Goal: Task Accomplishment & Management: Complete application form

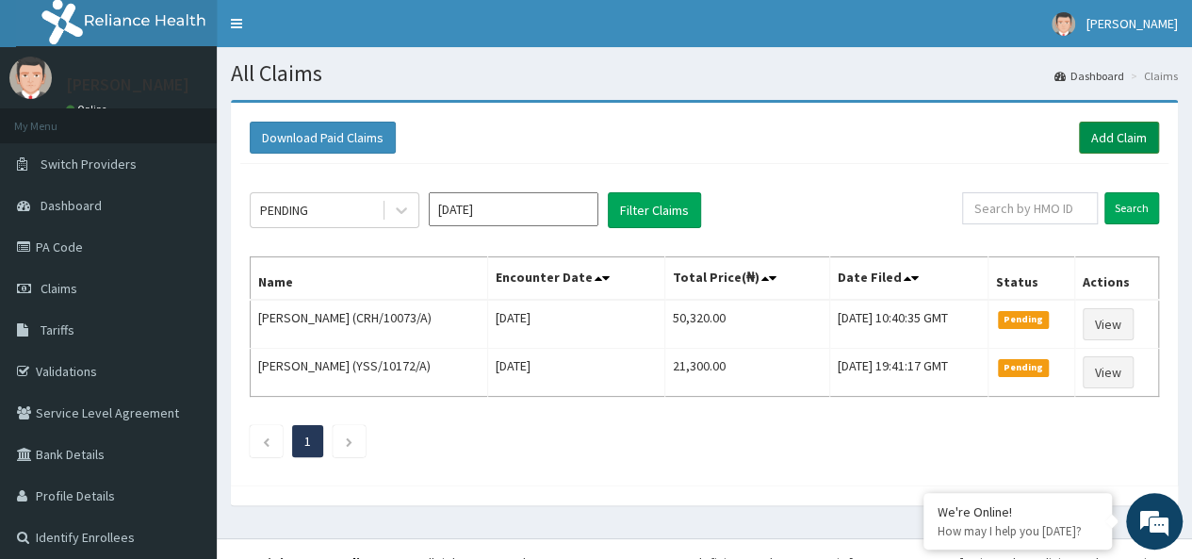
click at [1113, 131] on link "Add Claim" at bounding box center [1119, 138] width 80 height 32
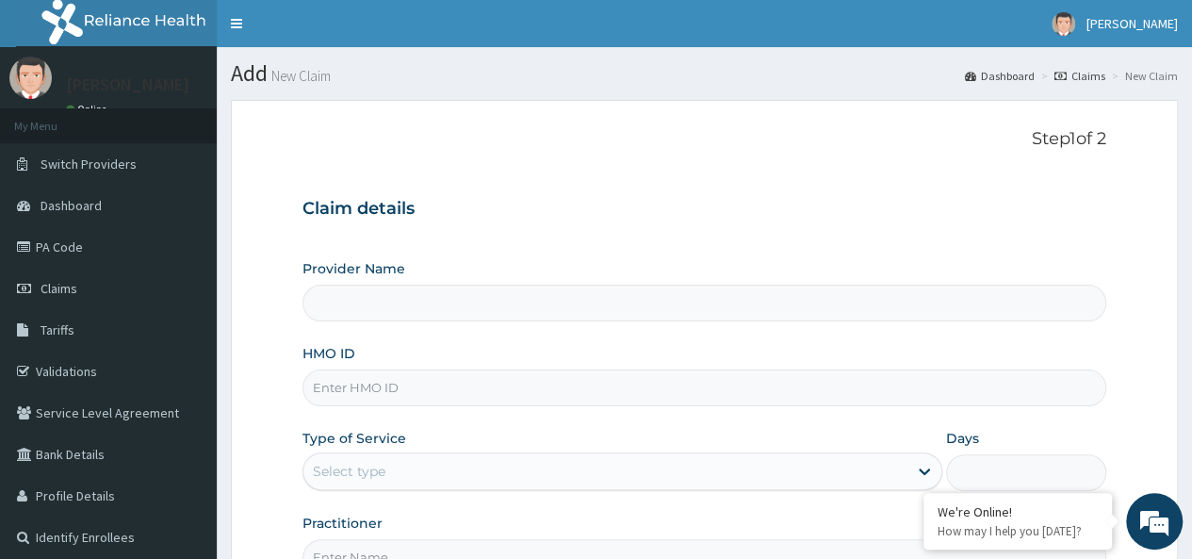
click at [725, 386] on input "HMO ID" at bounding box center [704, 387] width 804 height 37
paste input "DGC/10375/A"
type input "Petros Foundation Hospital"
type input "DGC/10375/A"
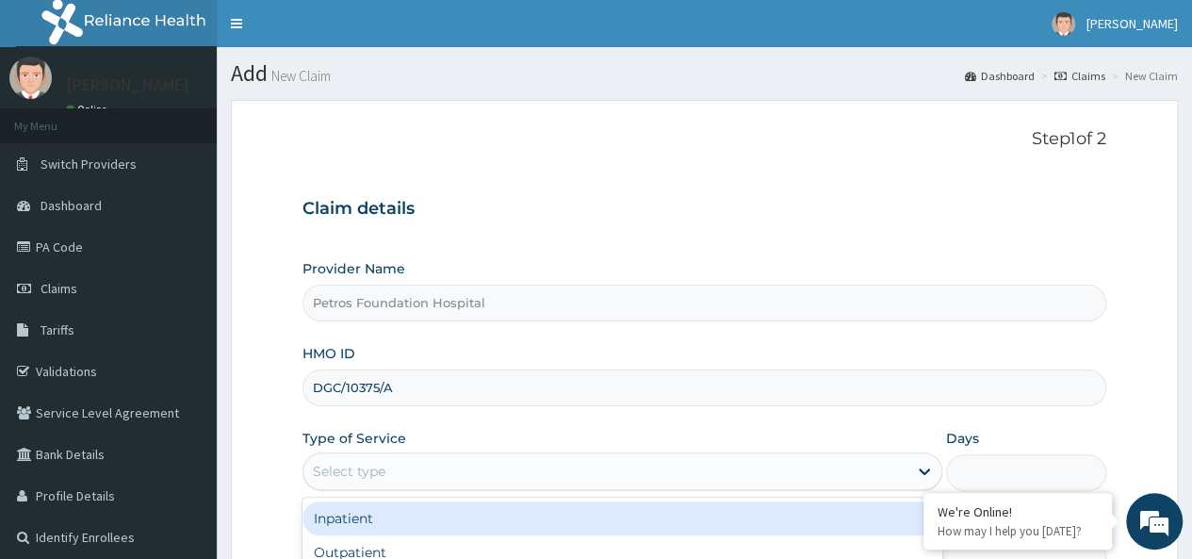
click at [707, 467] on div "Select type" at bounding box center [605, 471] width 604 height 30
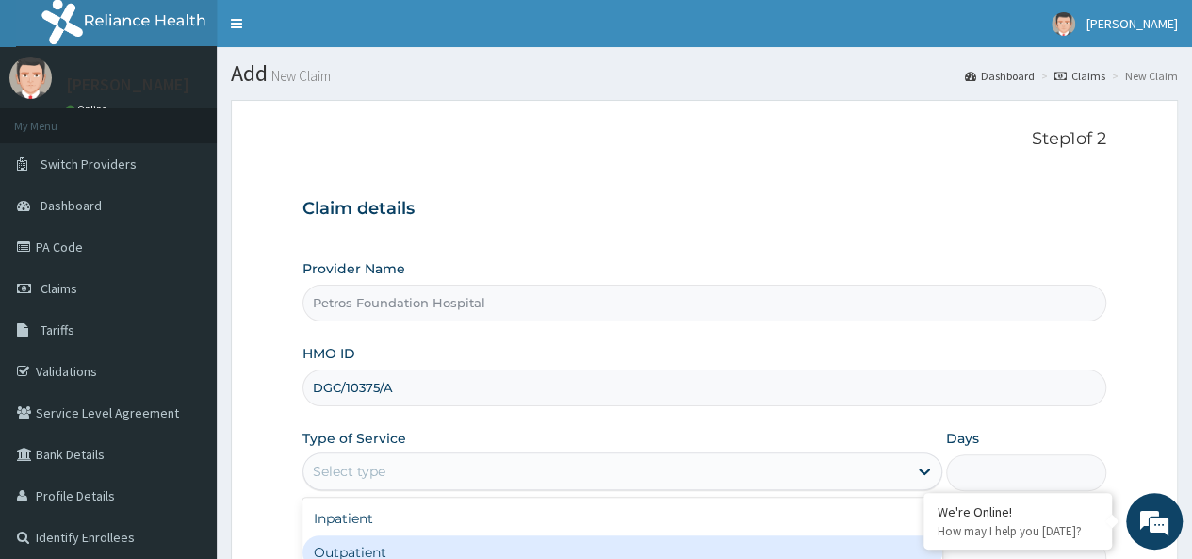
click at [686, 535] on div "Outpatient" at bounding box center [622, 552] width 640 height 34
type input "1"
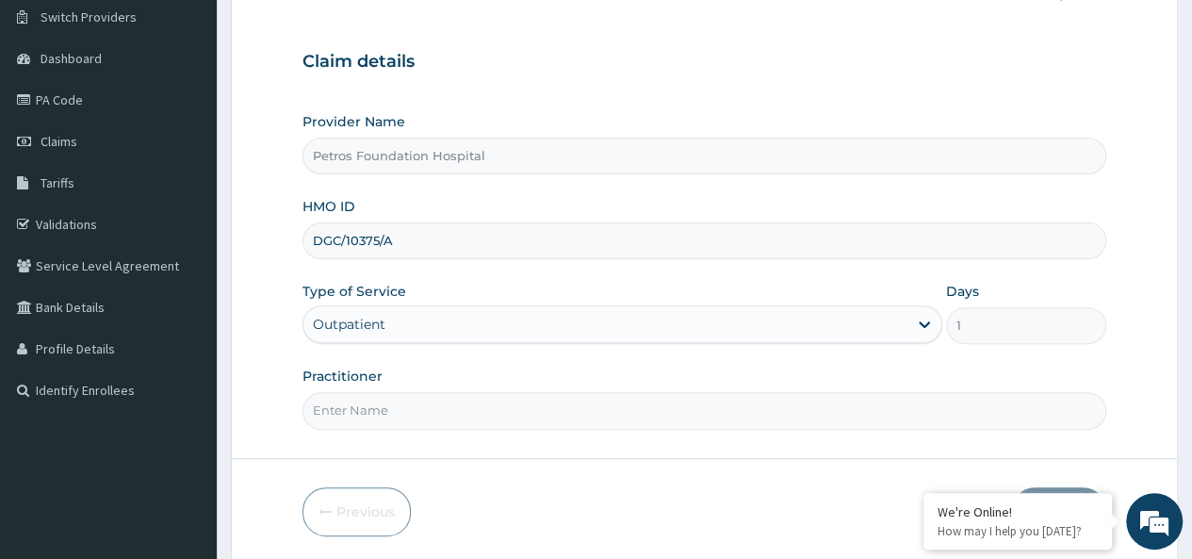
scroll to position [163, 0]
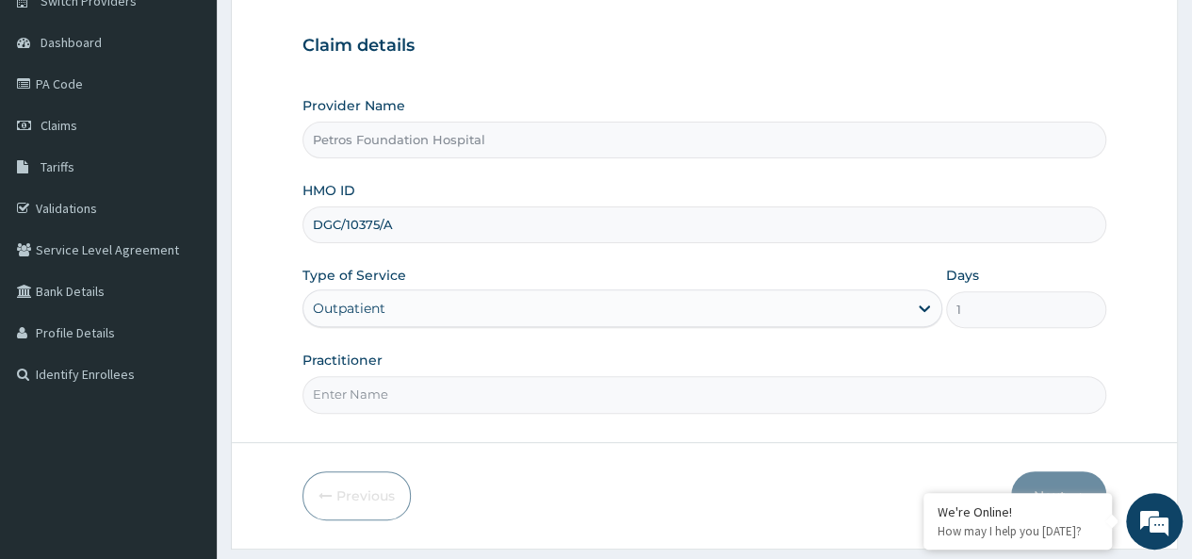
click at [912, 387] on input "Practitioner" at bounding box center [704, 394] width 804 height 37
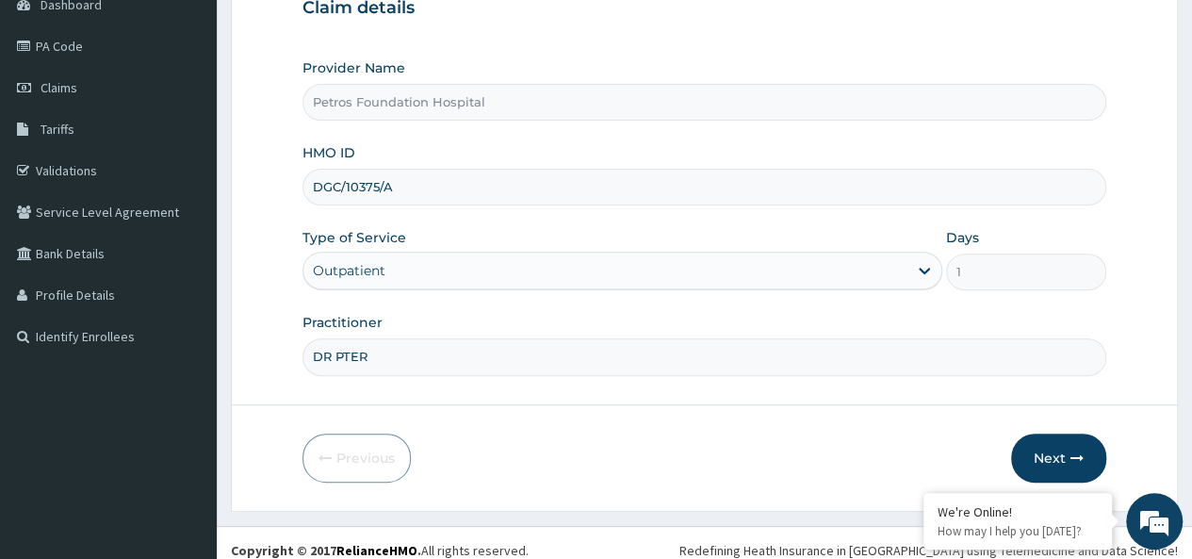
scroll to position [211, 0]
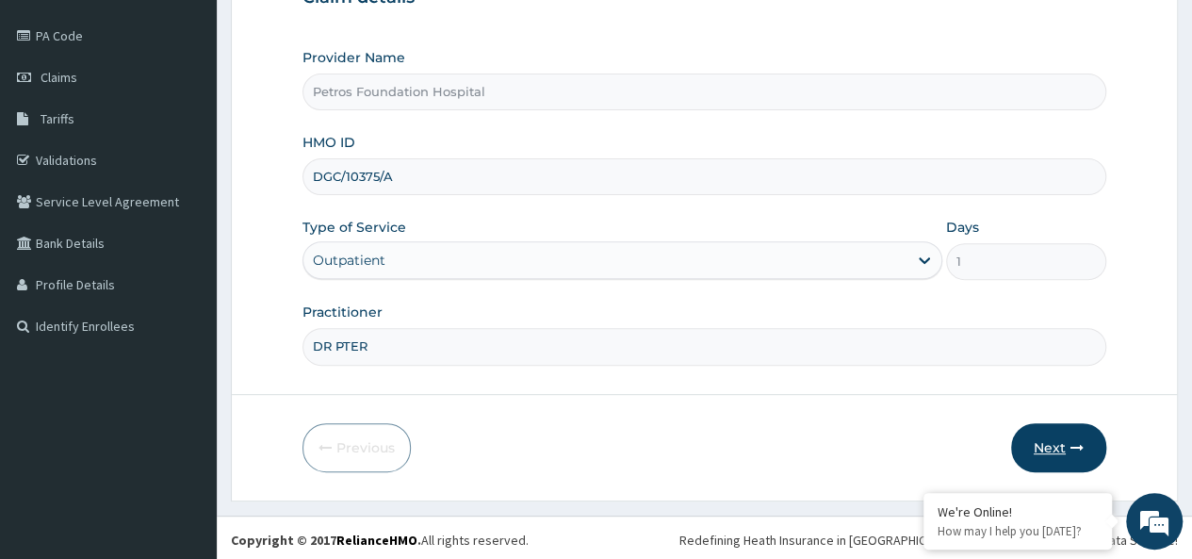
type input "DR PTER"
click at [1054, 440] on button "Next" at bounding box center [1058, 447] width 95 height 49
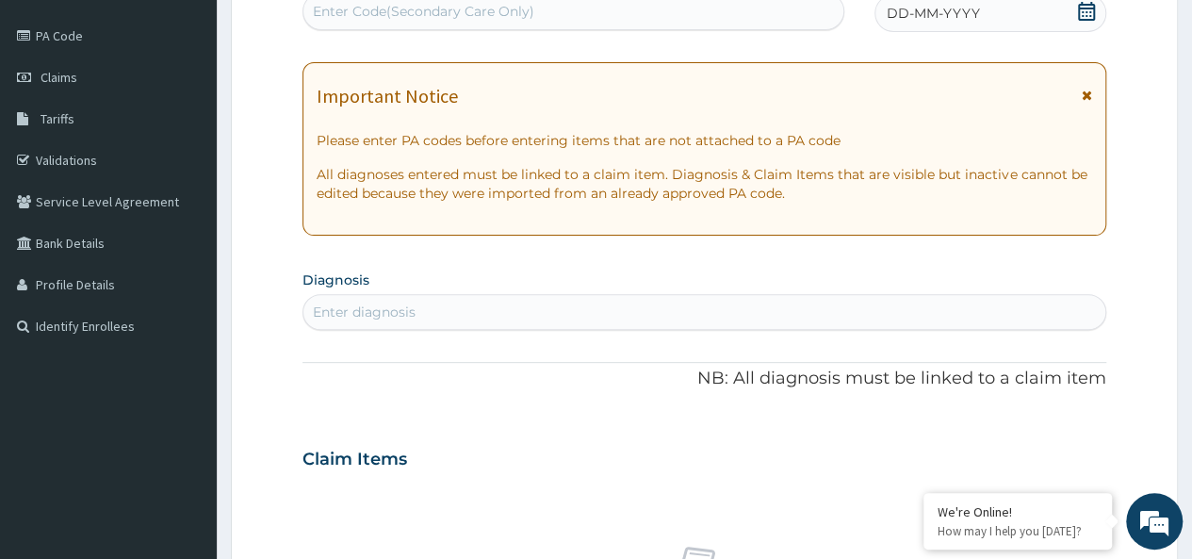
click at [1083, 10] on icon at bounding box center [1086, 11] width 19 height 19
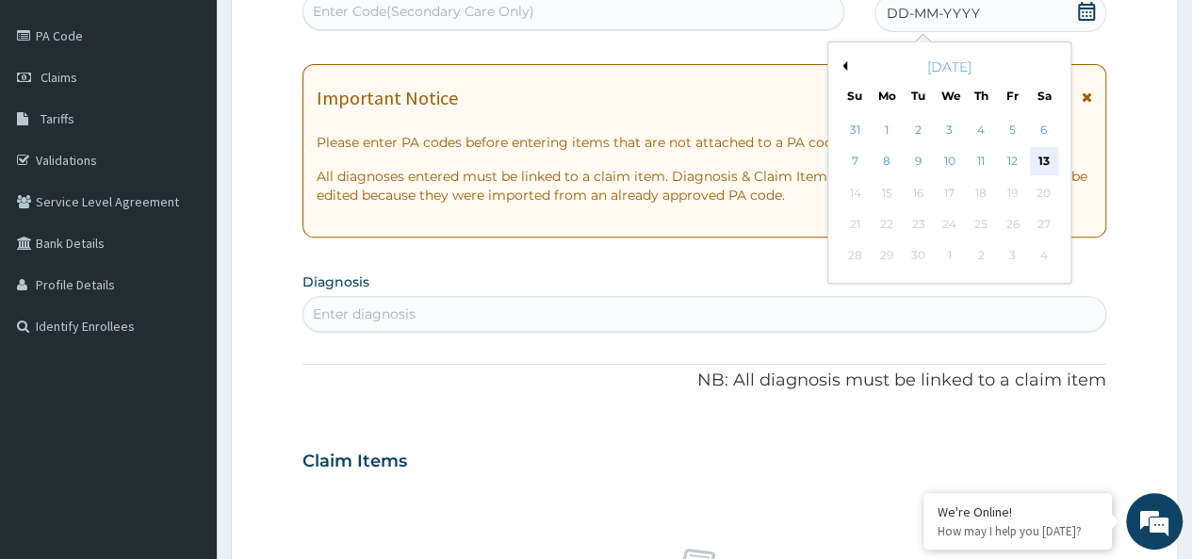
click at [1041, 148] on div "13" at bounding box center [1043, 162] width 28 height 28
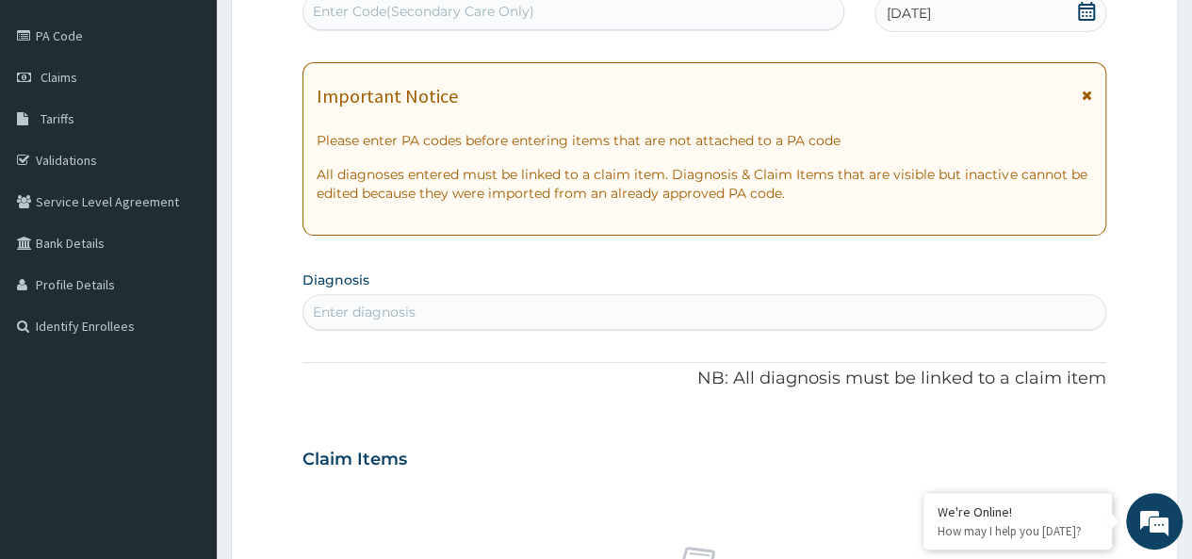
click at [808, 306] on div "Enter diagnosis" at bounding box center [704, 312] width 802 height 30
click at [750, 312] on div "MAAA MAAA" at bounding box center [684, 312] width 762 height 30
type input "[MEDICAL_DATA]"
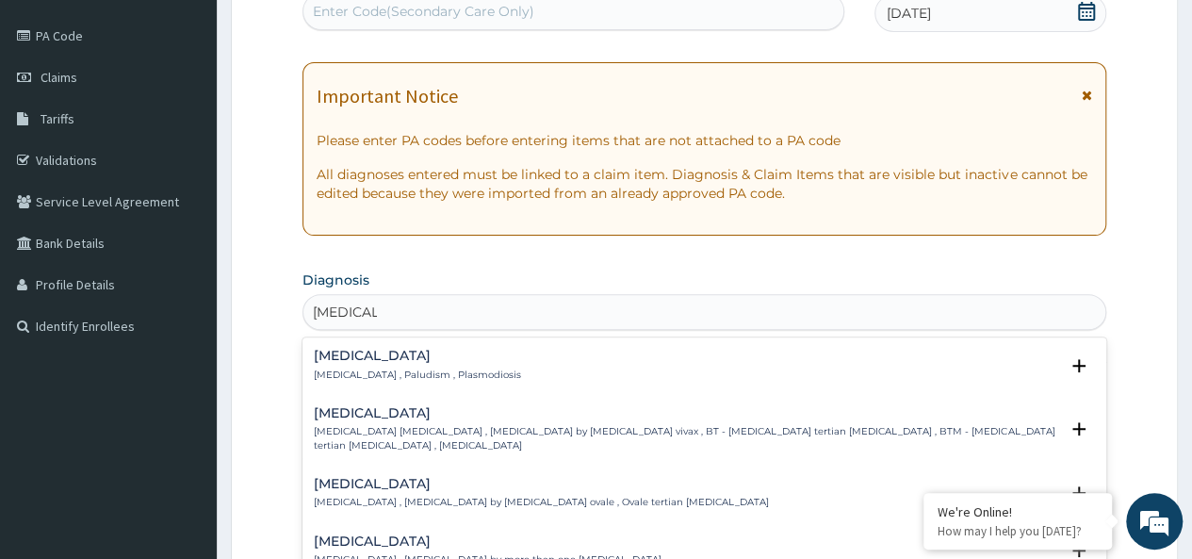
click at [433, 378] on p "[MEDICAL_DATA] , Paludism , Plasmodiosis" at bounding box center [417, 374] width 207 height 13
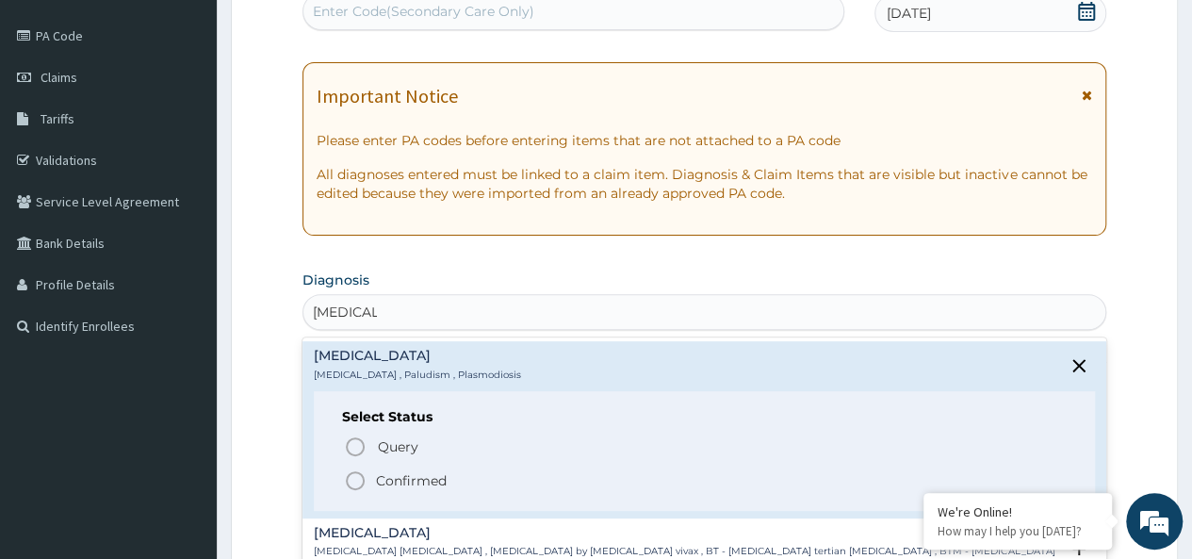
click at [352, 478] on icon "status option filled" at bounding box center [355, 480] width 23 height 23
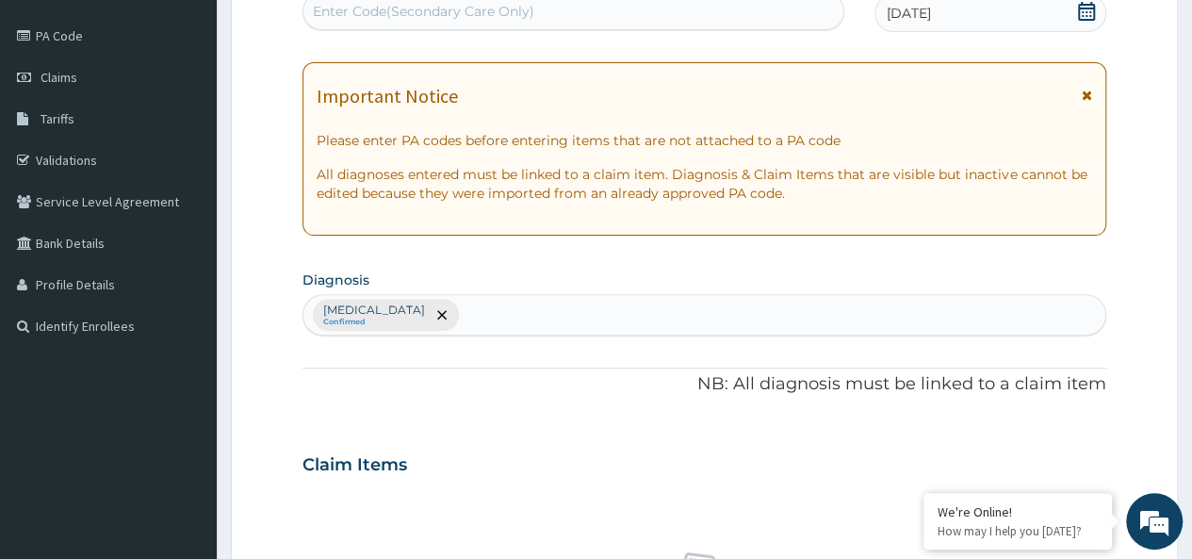
click at [371, 472] on h3 "Claim Items" at bounding box center [354, 465] width 105 height 21
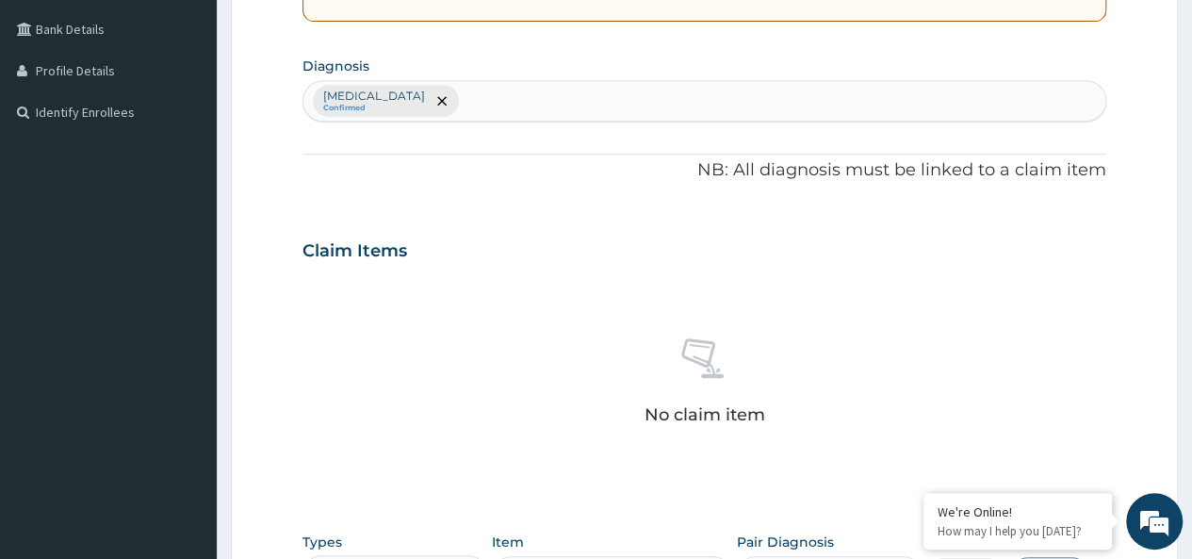
scroll to position [488, 0]
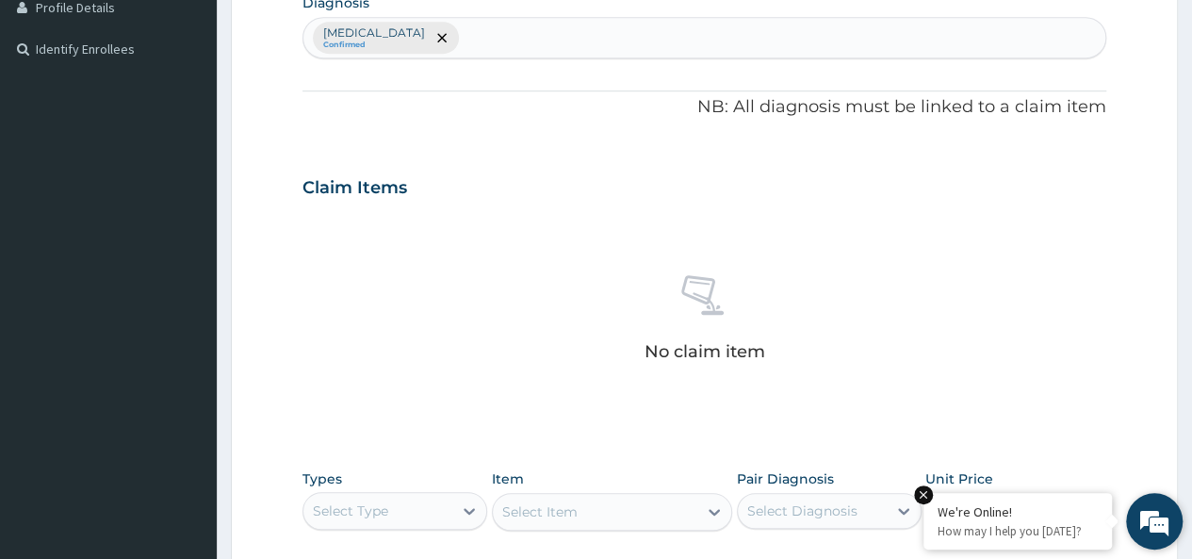
click at [1059, 515] on div "We're Online!" at bounding box center [1017, 511] width 160 height 17
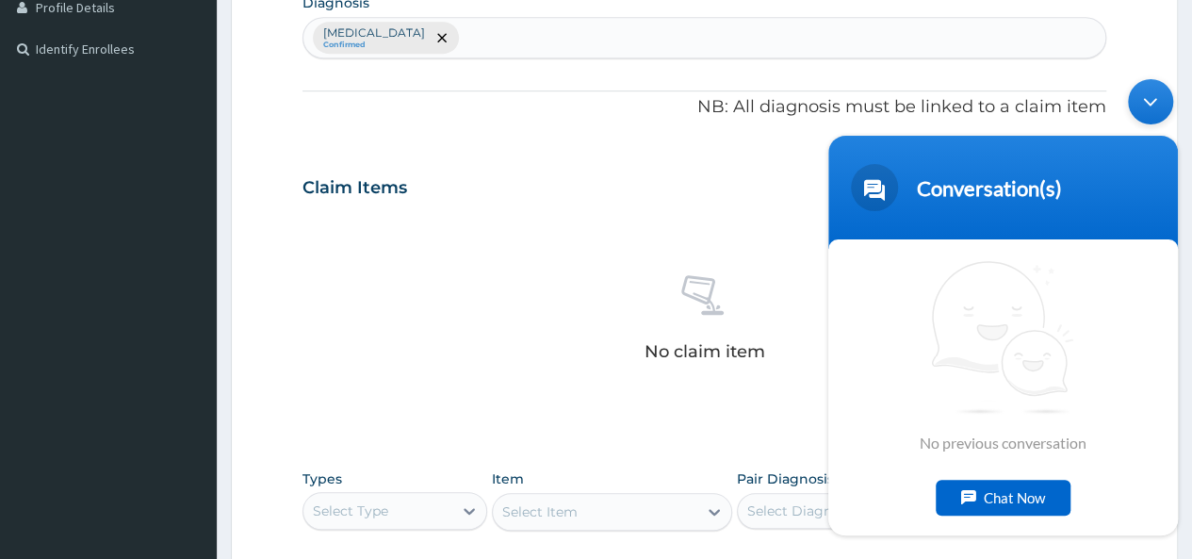
click at [582, 523] on div "Select Item" at bounding box center [612, 512] width 241 height 38
click at [1156, 103] on div "Minimize live chat window" at bounding box center [1150, 100] width 45 height 45
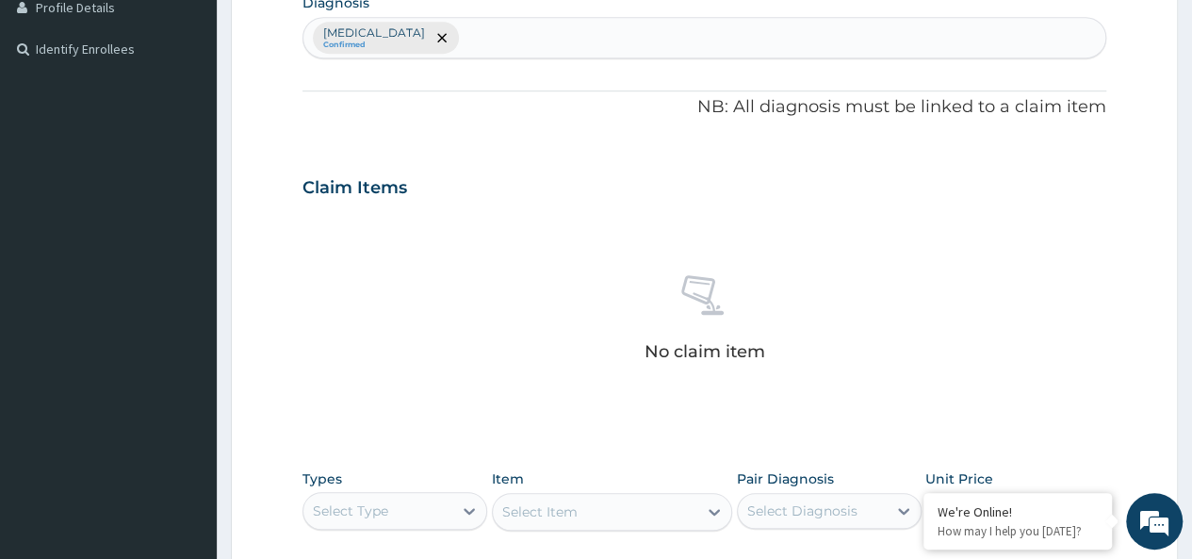
click at [604, 512] on div "Select Item" at bounding box center [612, 512] width 241 height 38
click at [430, 517] on div "Select Type" at bounding box center [377, 511] width 149 height 30
type input "DRU"
click at [418, 544] on div "Drugs" at bounding box center [394, 558] width 185 height 34
click at [602, 504] on div "Select Item" at bounding box center [612, 512] width 241 height 38
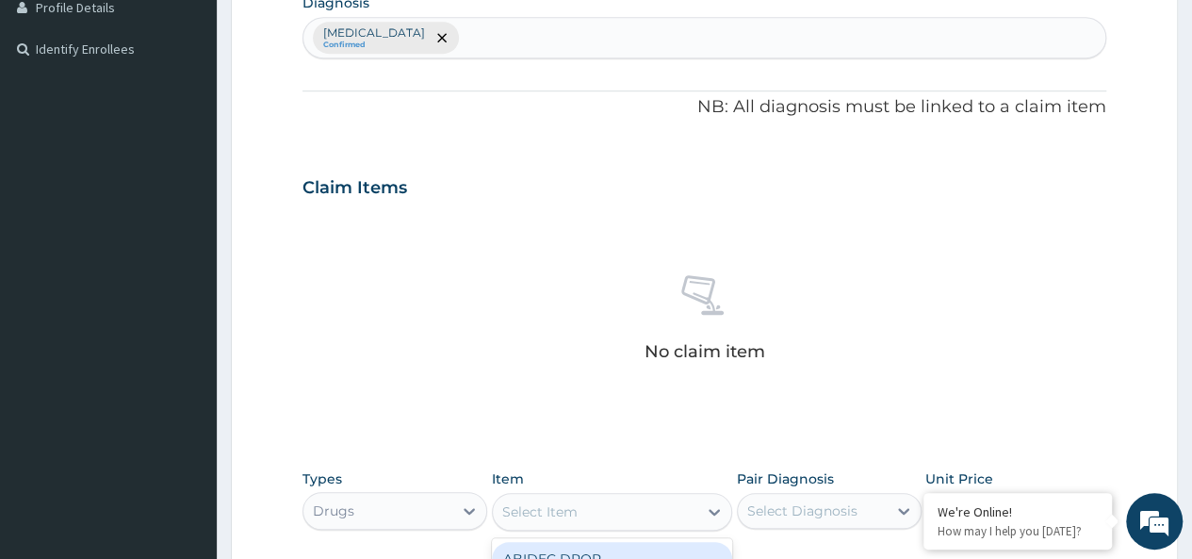
click at [602, 504] on div "Select Item" at bounding box center [595, 511] width 205 height 30
click at [841, 523] on div "Select Diagnosis" at bounding box center [812, 511] width 149 height 30
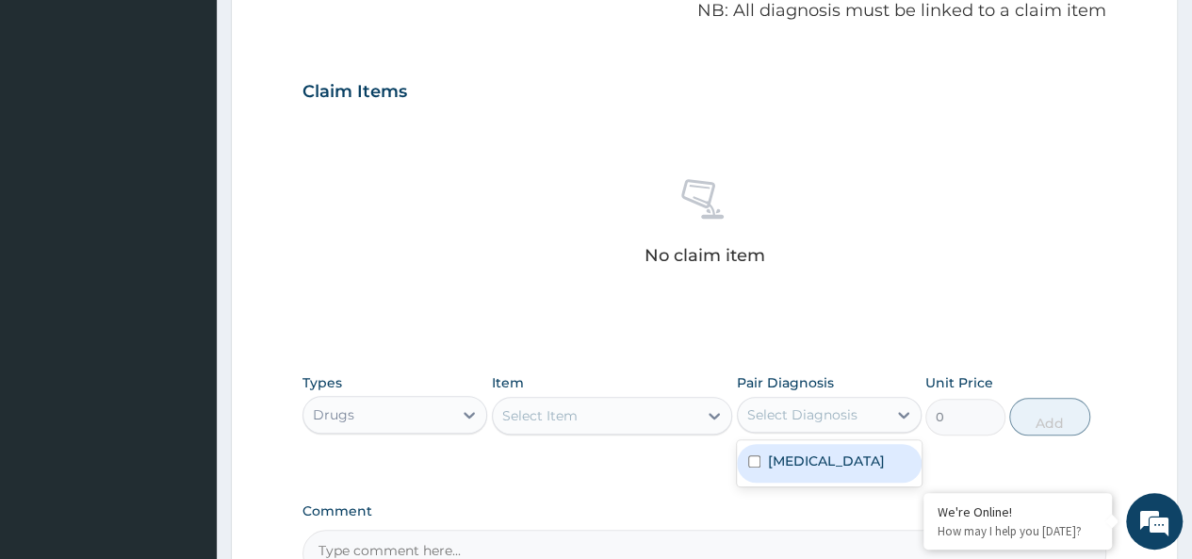
scroll to position [601, 0]
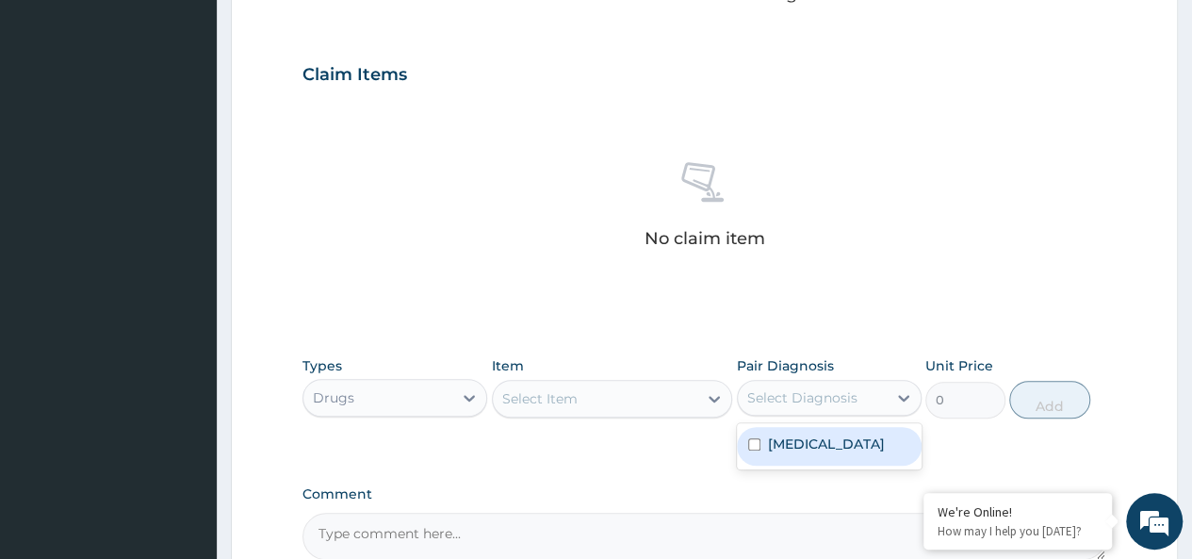
click at [610, 388] on div "Select Item" at bounding box center [595, 398] width 205 height 30
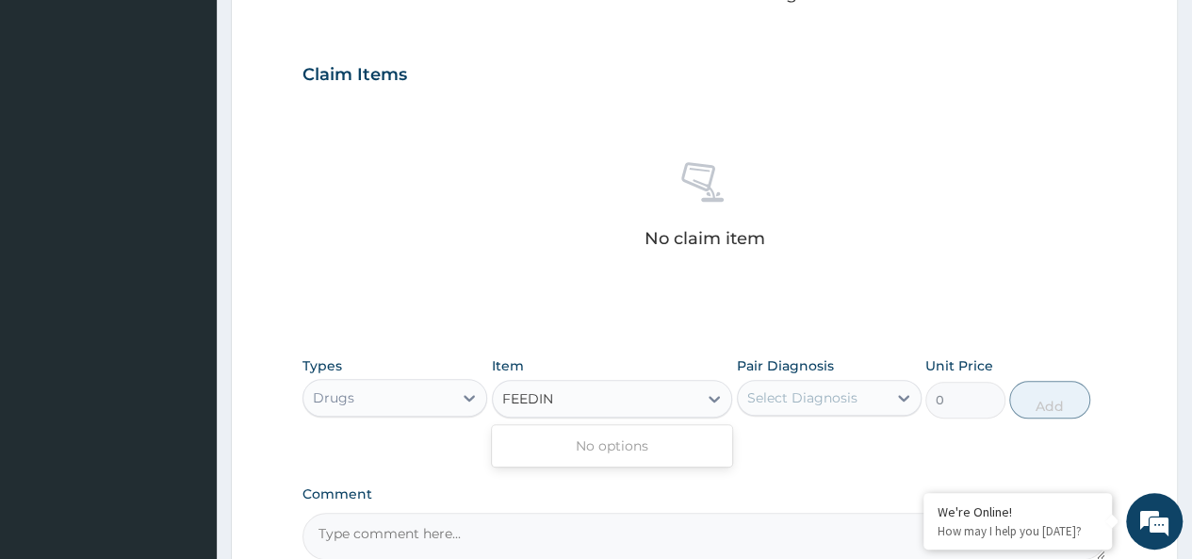
type input "FEEDING"
click at [599, 391] on div "Select Item" at bounding box center [595, 398] width 205 height 30
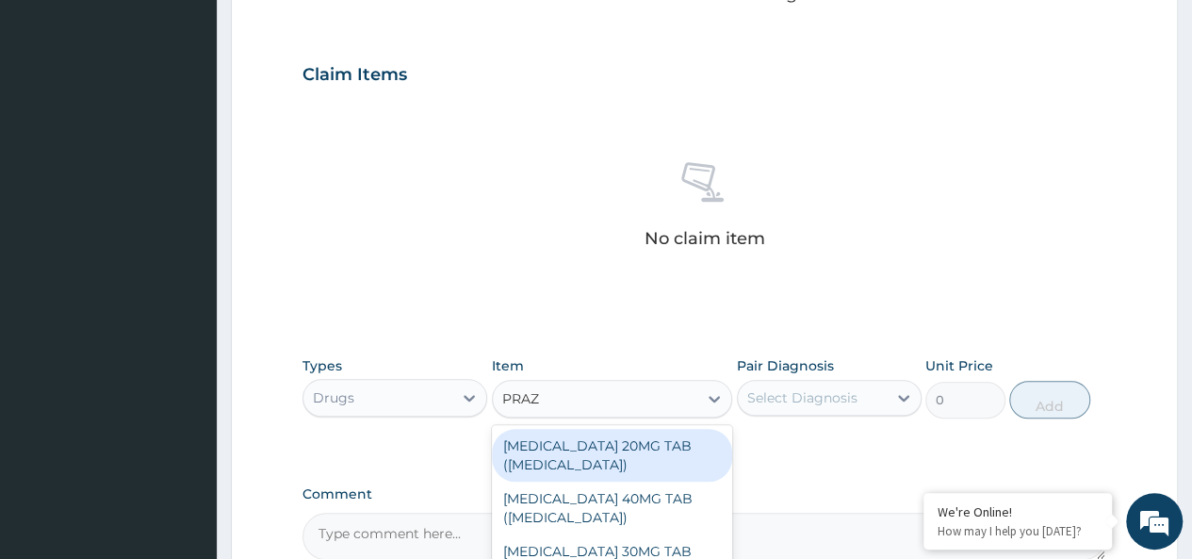
type input "PRAZO"
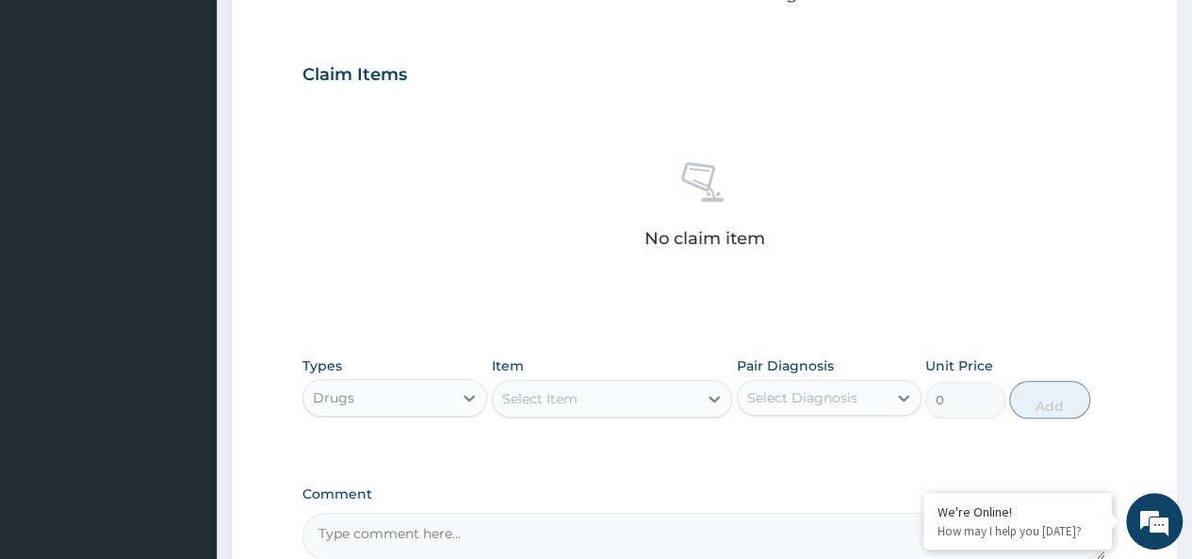
click at [583, 397] on div "Select Item" at bounding box center [595, 398] width 205 height 30
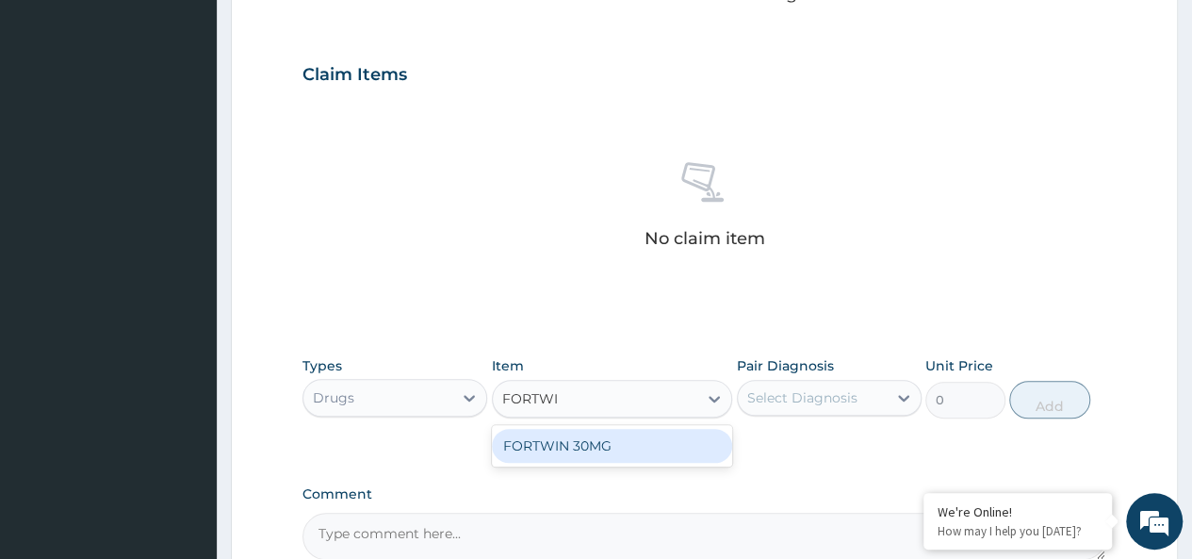
type input "FORTWIN"
click at [580, 448] on div "FORTWIN 30MG" at bounding box center [612, 446] width 241 height 34
type input "500"
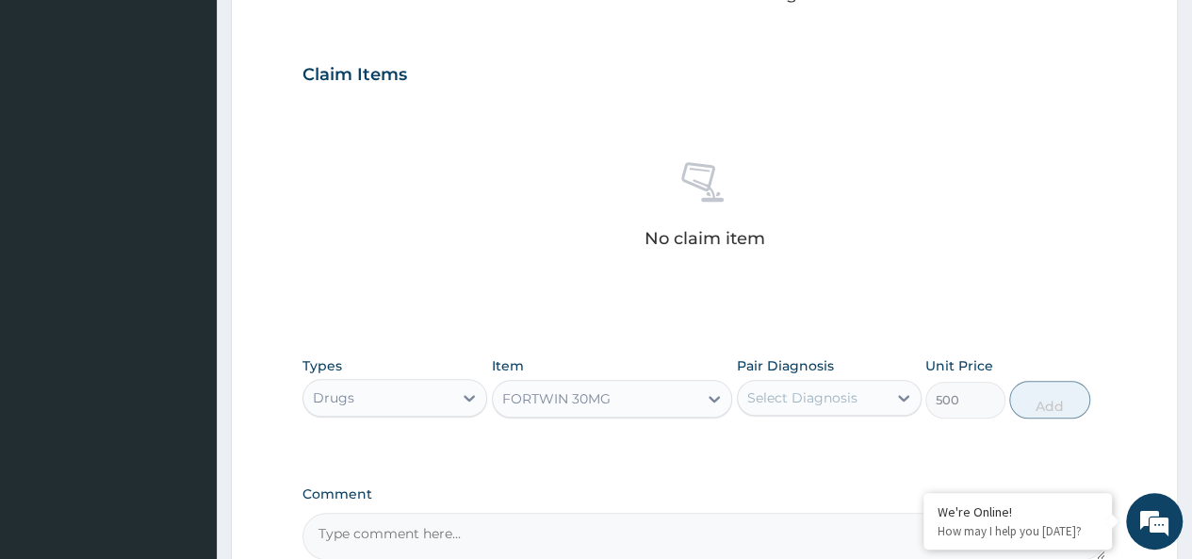
click at [646, 395] on div "FORTWIN 30MG" at bounding box center [595, 398] width 205 height 30
click at [407, 233] on div "No claim item" at bounding box center [704, 208] width 804 height 217
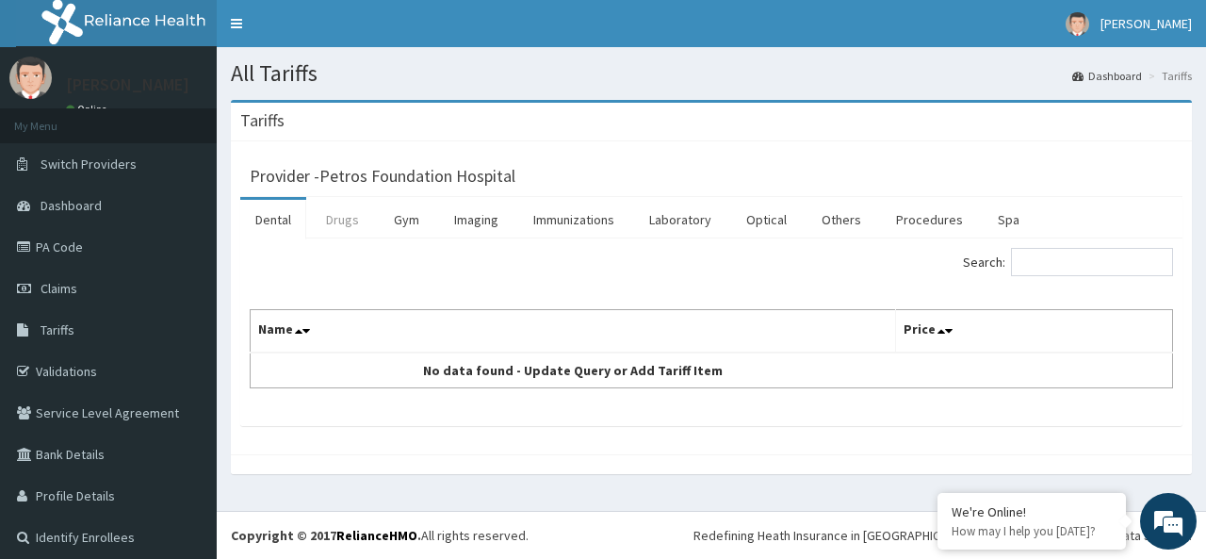
click at [343, 229] on link "Drugs" at bounding box center [342, 220] width 63 height 40
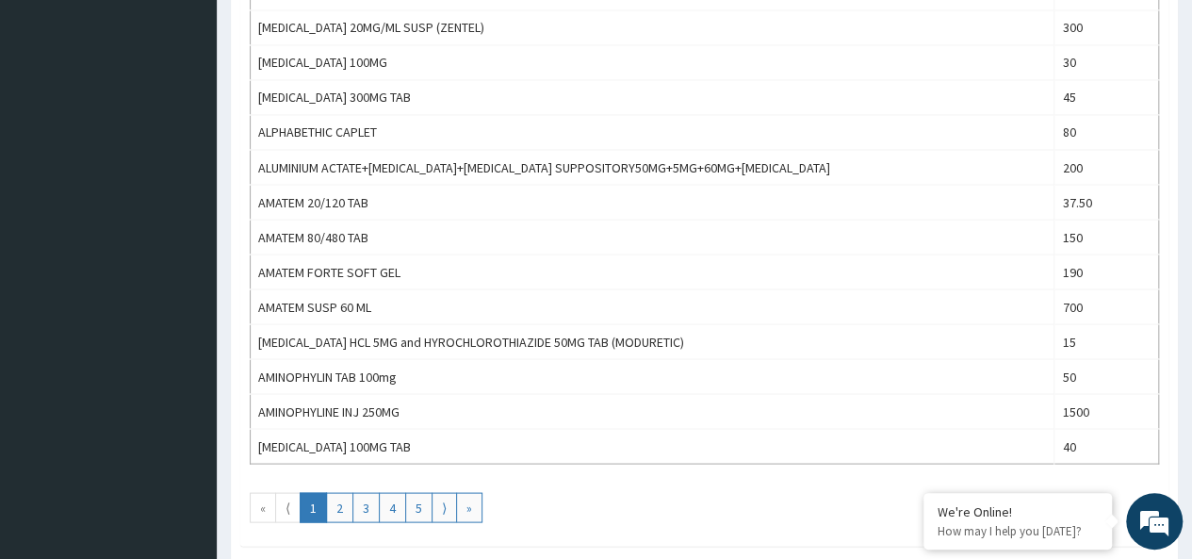
scroll to position [1670, 0]
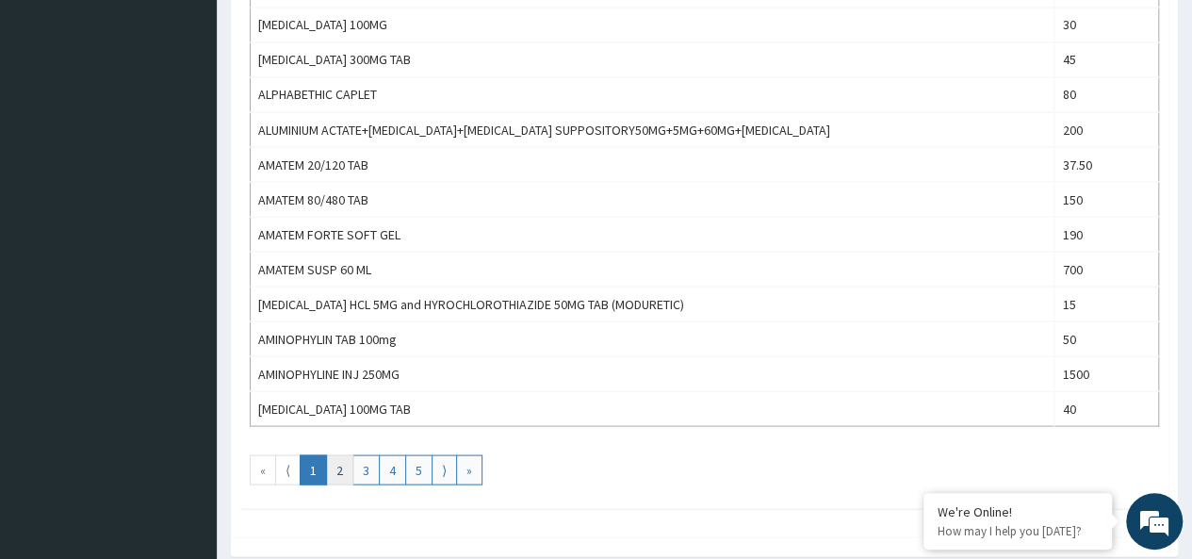
click at [337, 458] on link "2" at bounding box center [339, 469] width 27 height 30
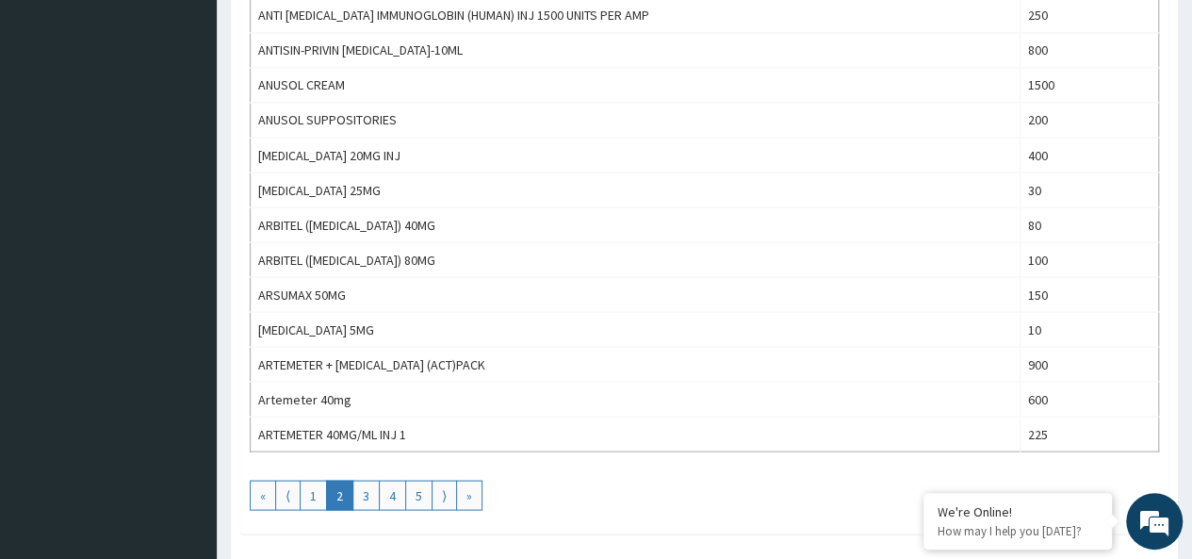
scroll to position [1730, 0]
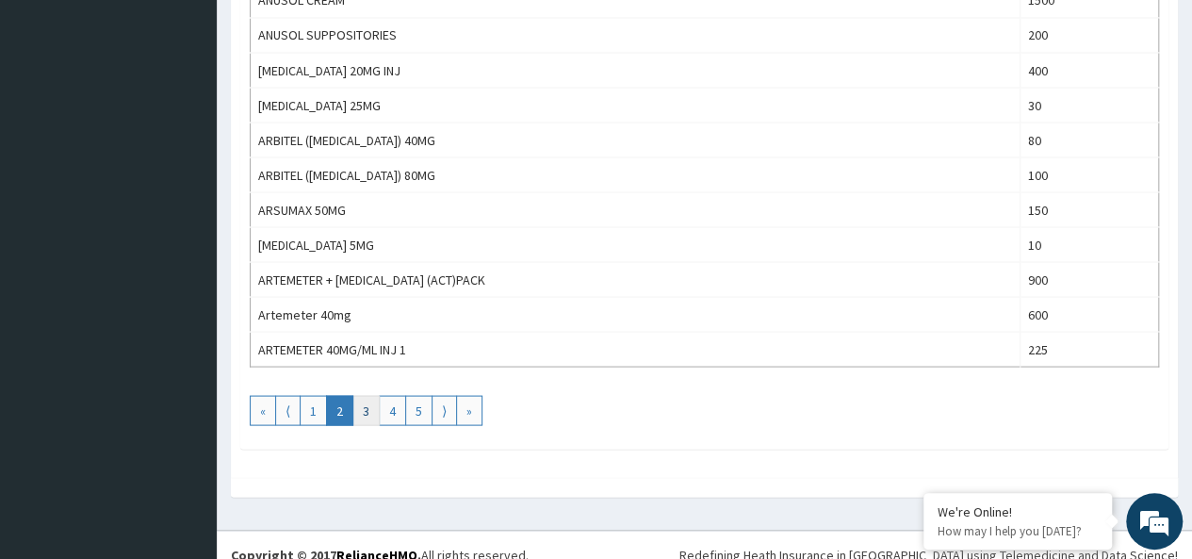
click at [360, 395] on link "3" at bounding box center [365, 410] width 27 height 30
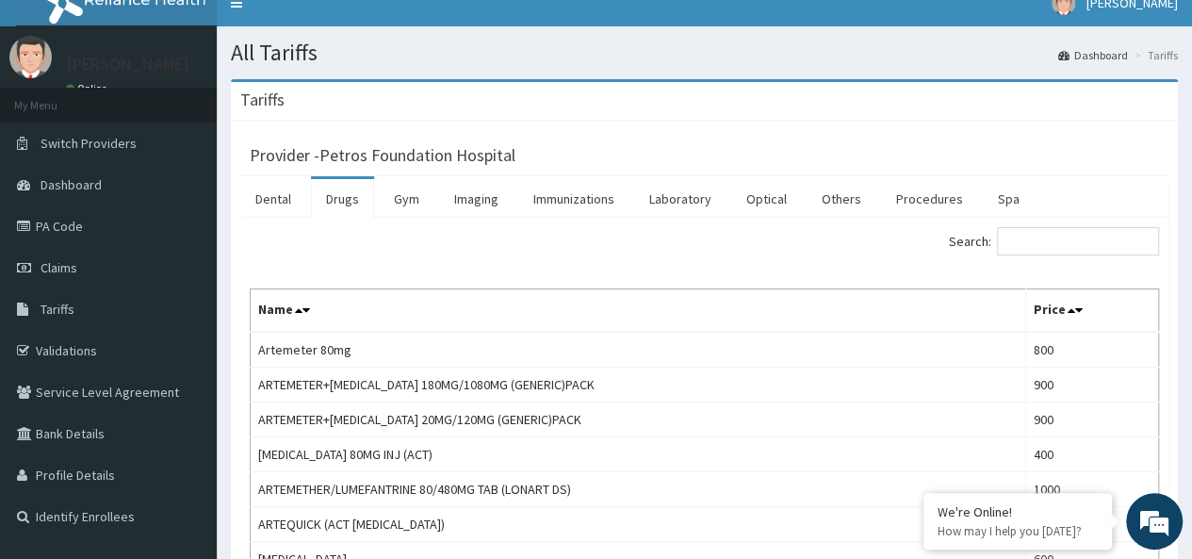
scroll to position [38, 0]
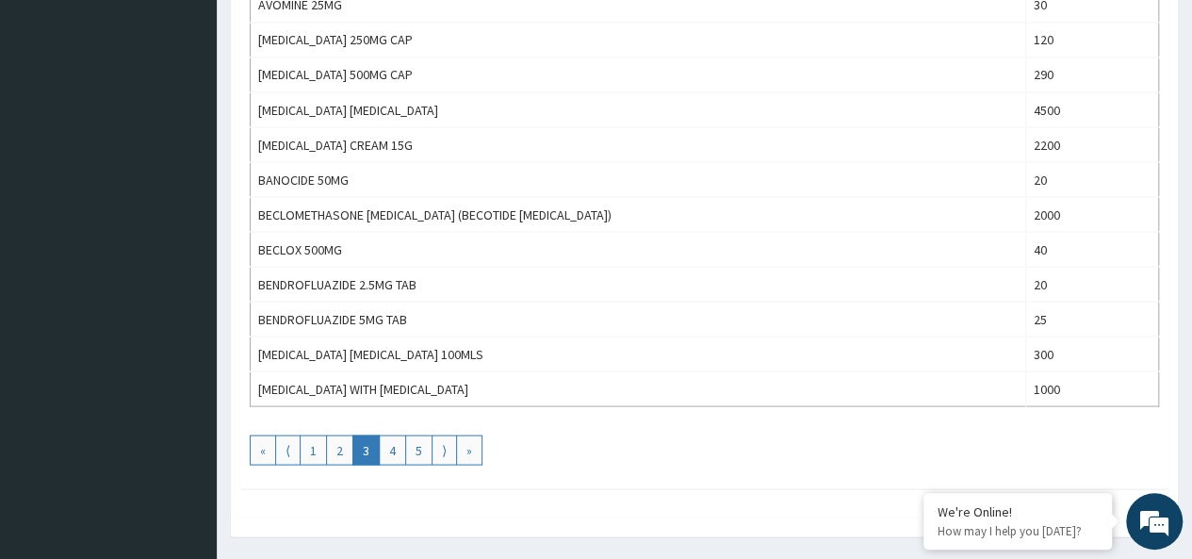
scroll to position [1695, 0]
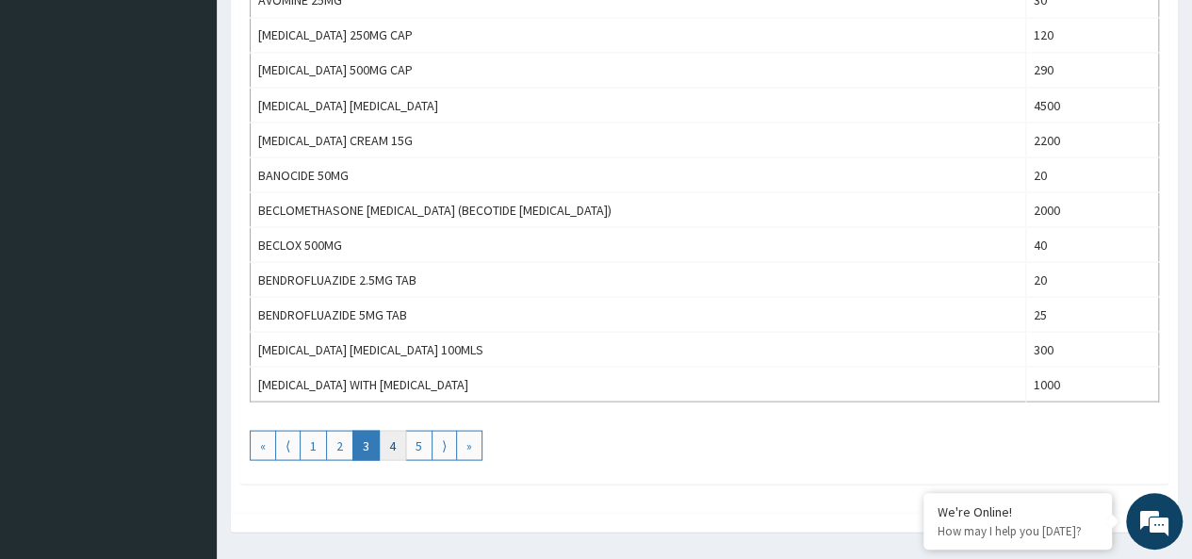
click at [386, 431] on link "4" at bounding box center [392, 445] width 27 height 30
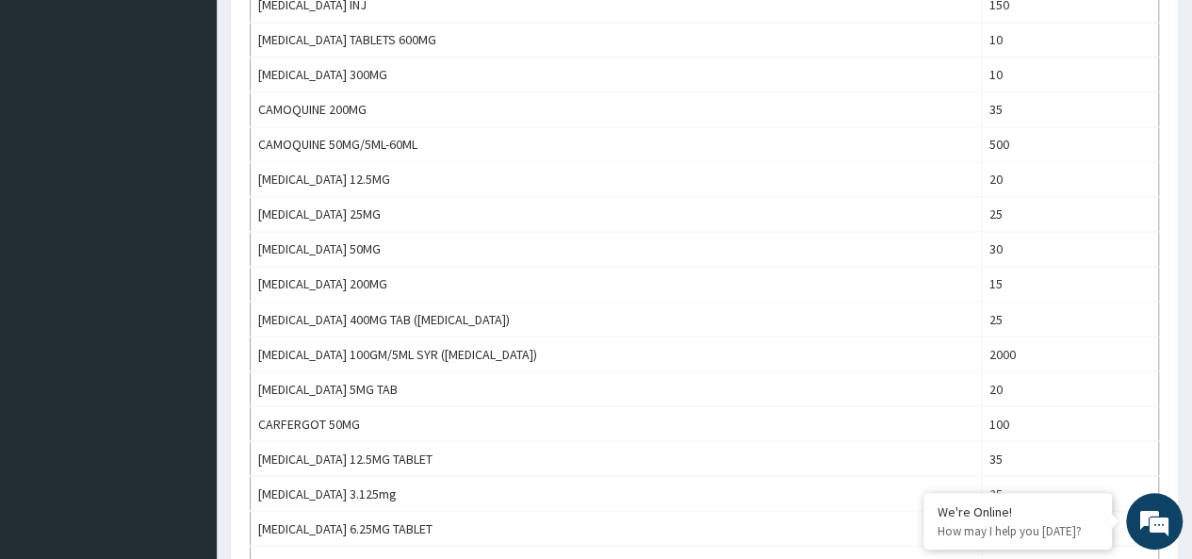
scroll to position [1730, 0]
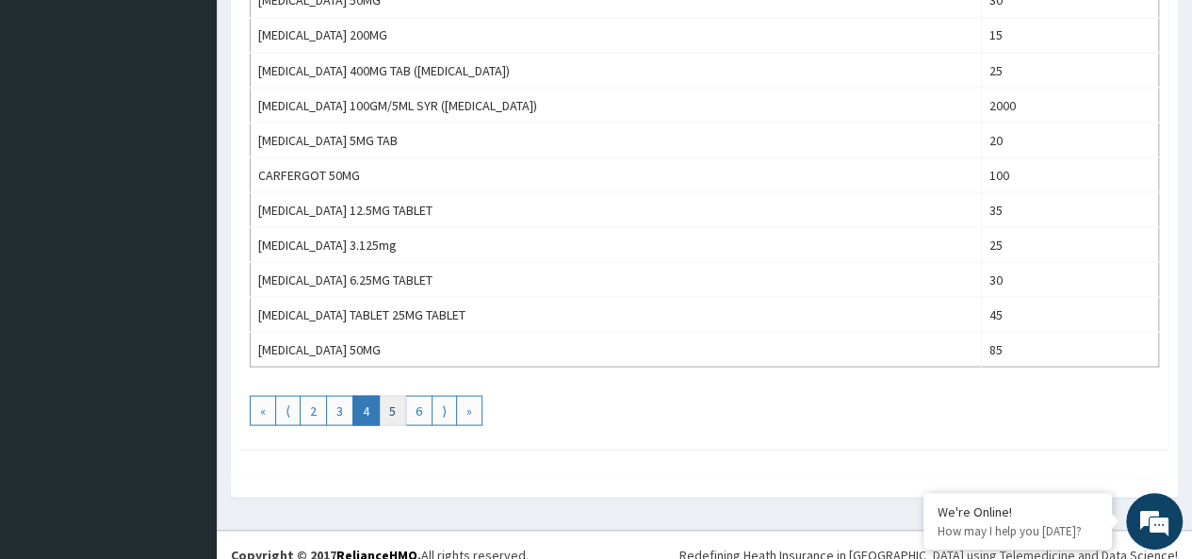
click at [385, 396] on link "5" at bounding box center [392, 410] width 27 height 30
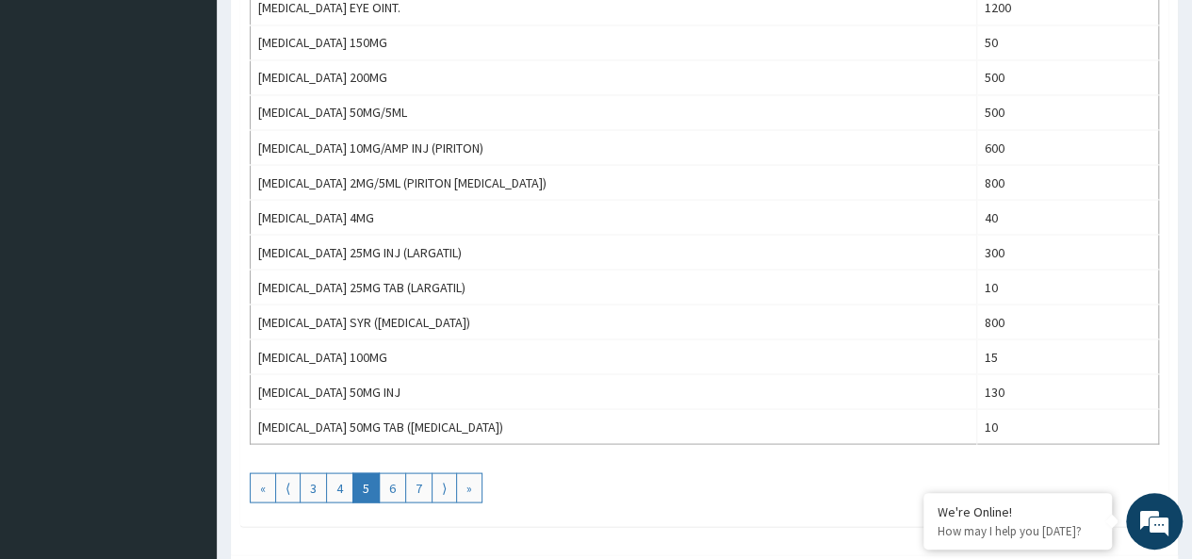
scroll to position [1670, 0]
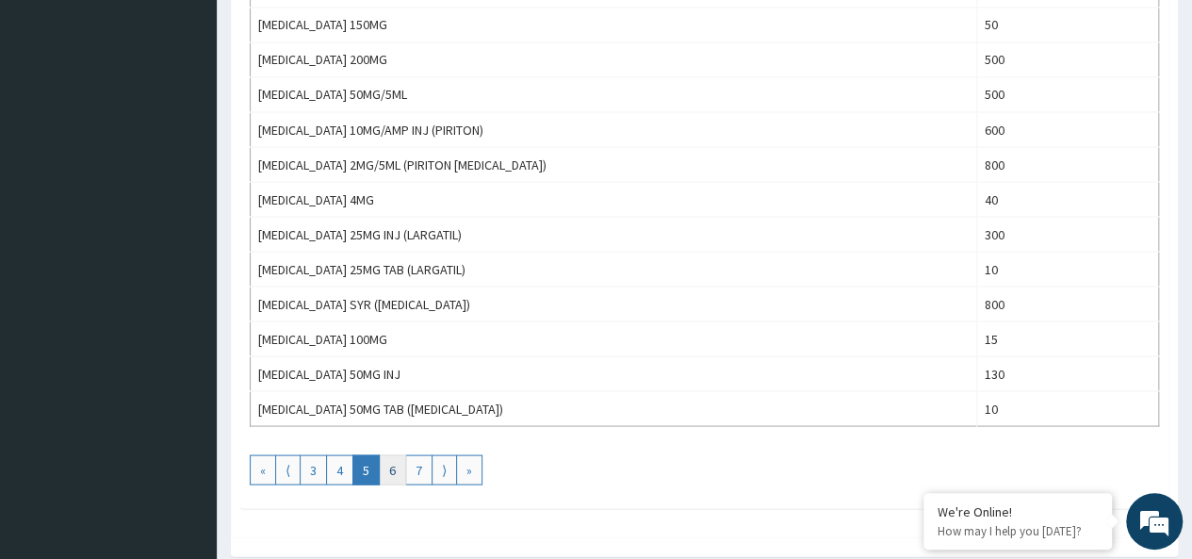
click at [395, 454] on link "6" at bounding box center [392, 469] width 27 height 30
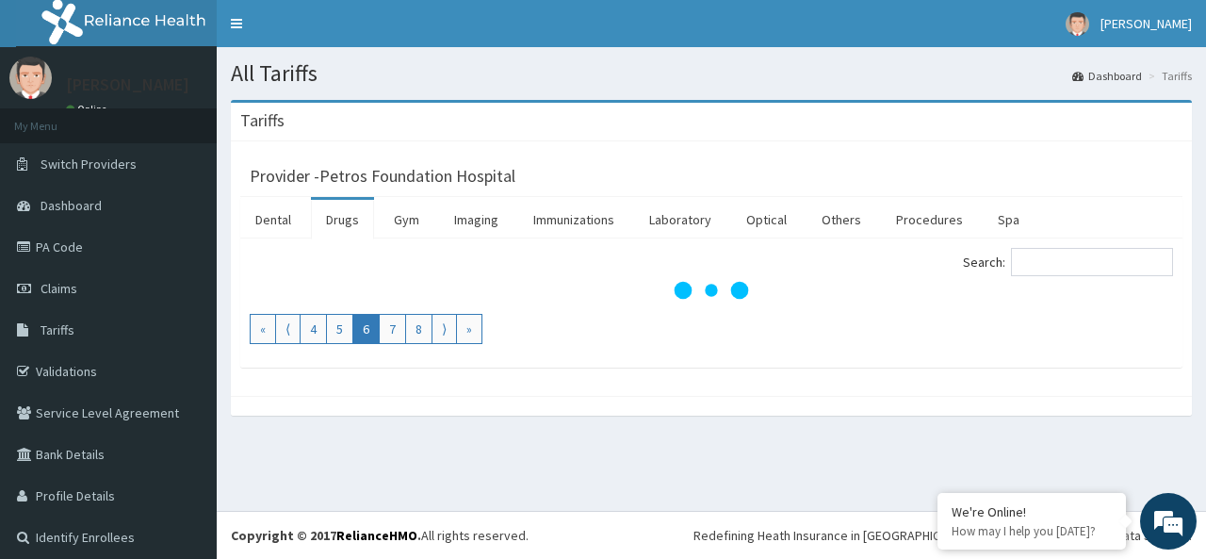
click at [395, 447] on div "All Tariffs Dashboard Tariffs Tariffs Provider - Petros Foundation Hospital Den…" at bounding box center [711, 278] width 989 height 463
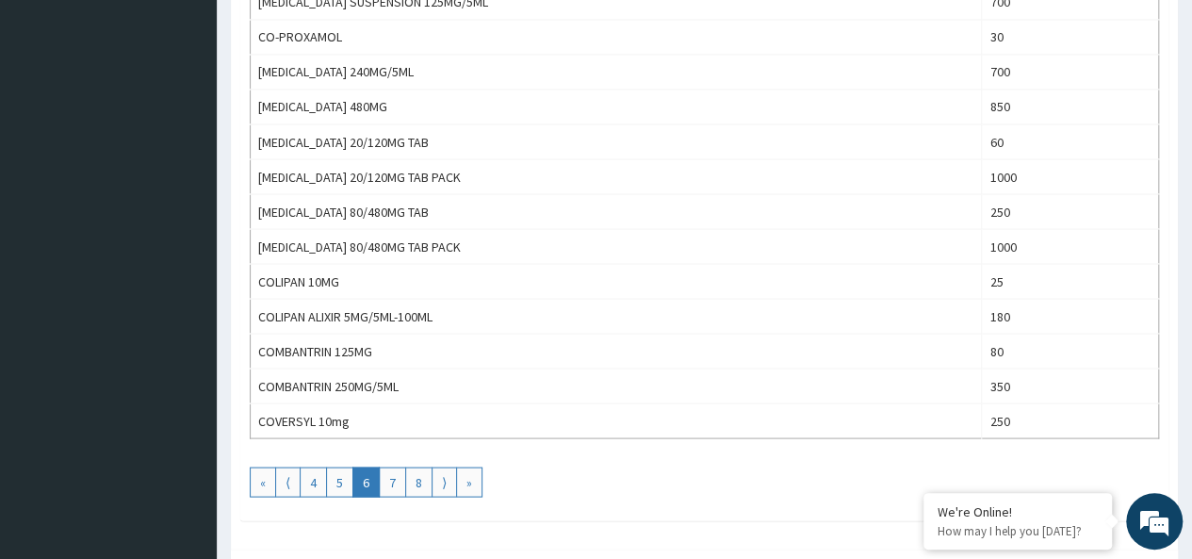
scroll to position [1696, 0]
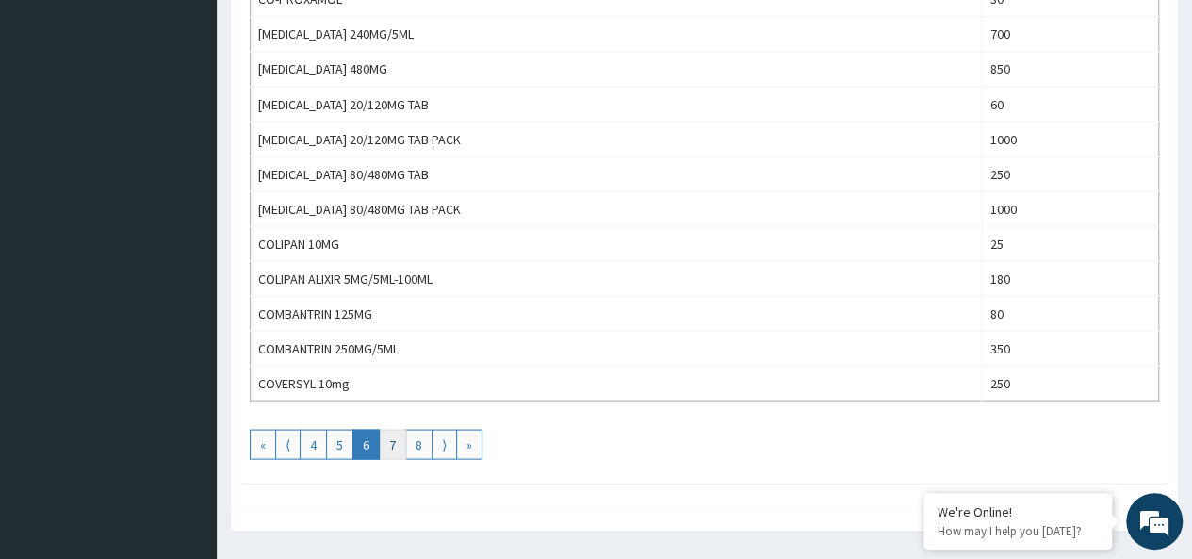
click at [386, 432] on link "7" at bounding box center [392, 444] width 27 height 30
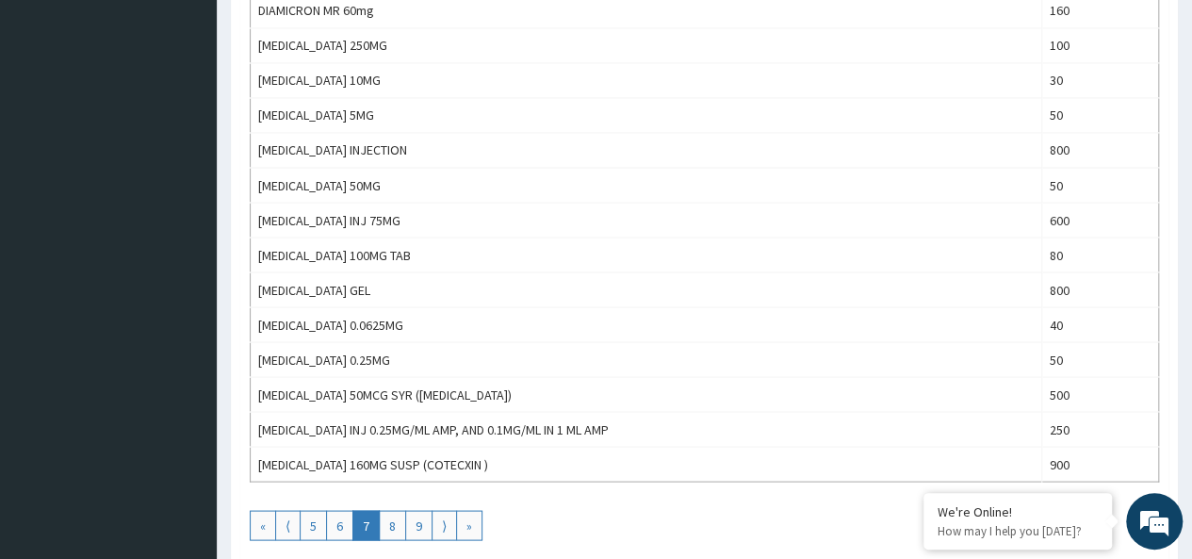
scroll to position [1620, 0]
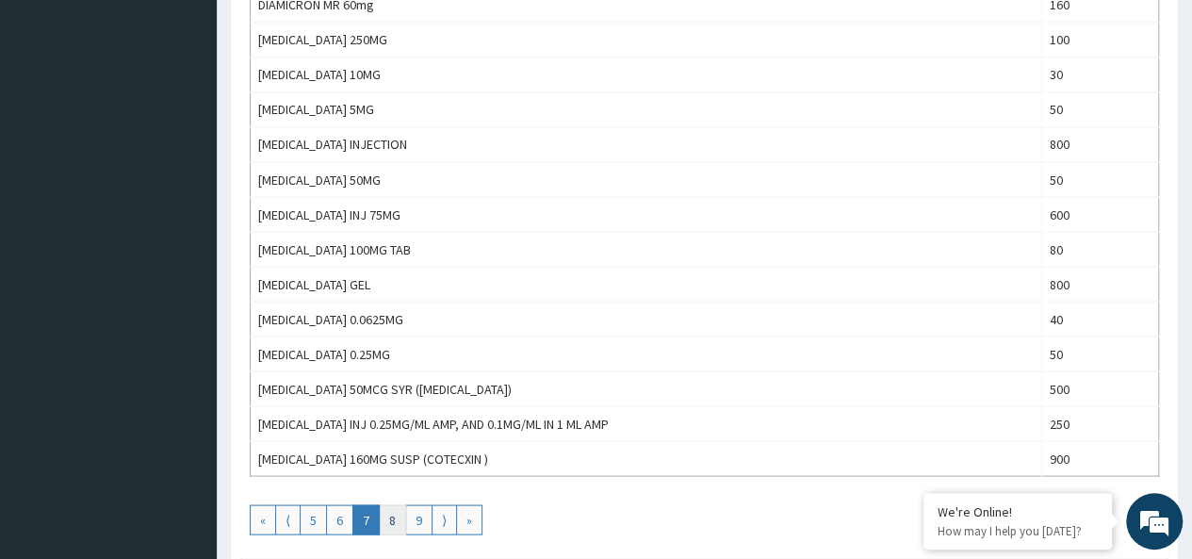
click at [390, 504] on link "8" at bounding box center [392, 519] width 27 height 30
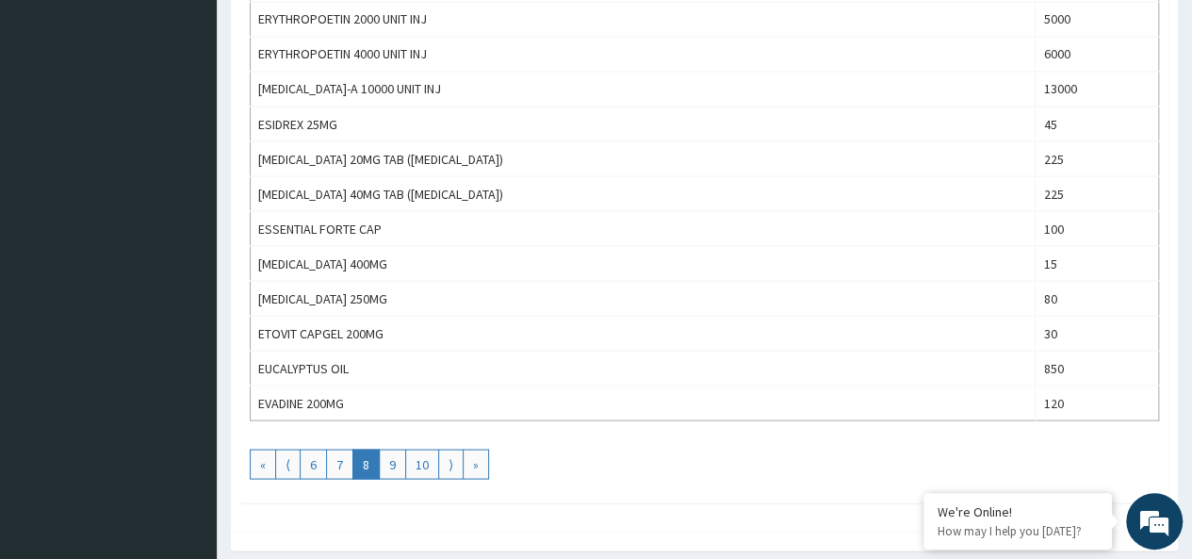
scroll to position [1730, 0]
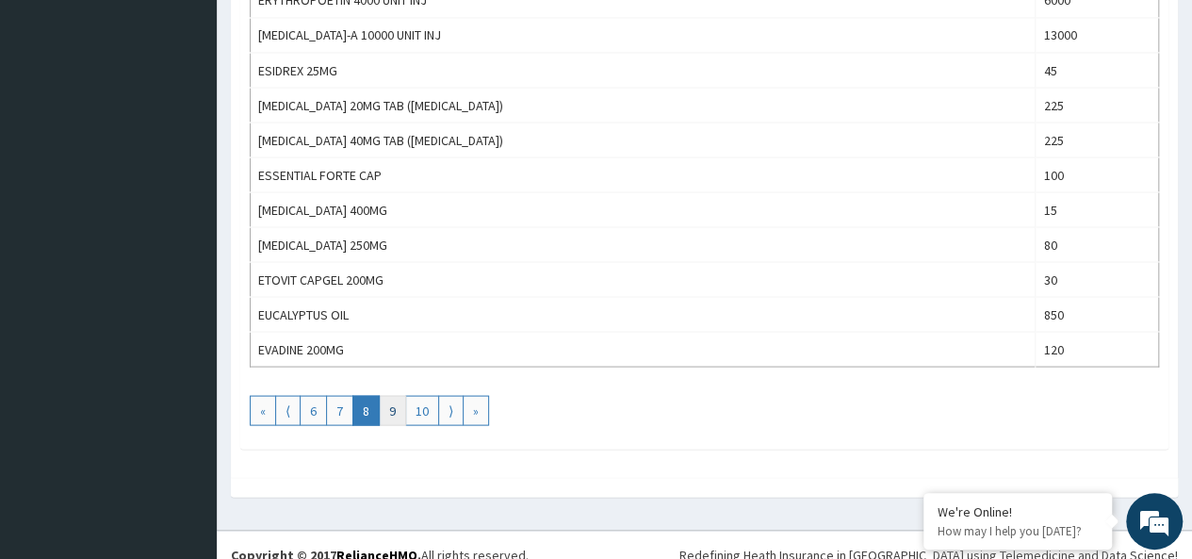
click at [383, 395] on link "9" at bounding box center [392, 410] width 27 height 30
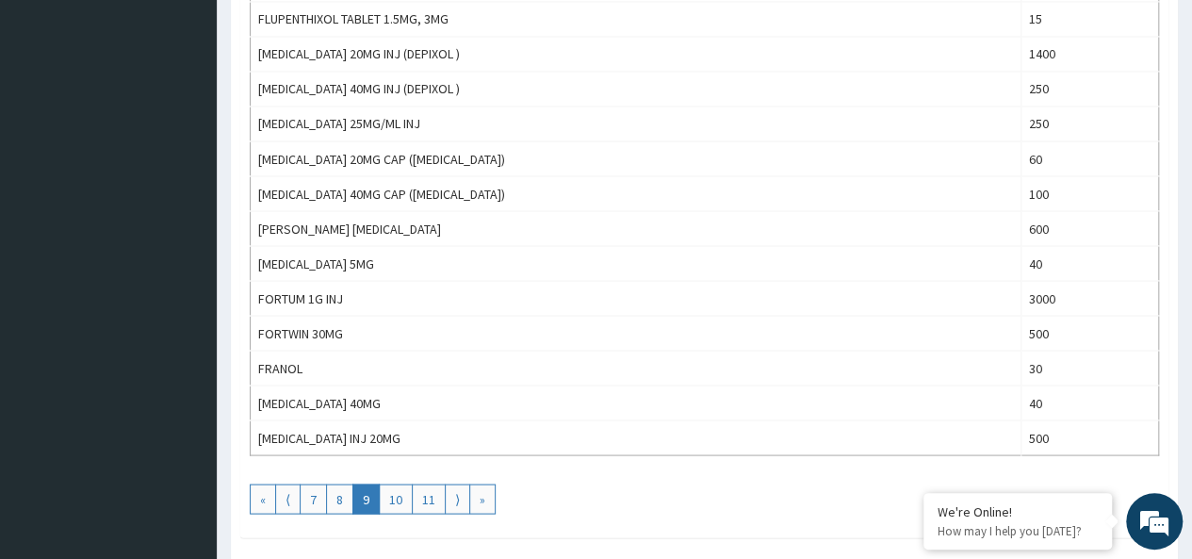
scroll to position [1658, 0]
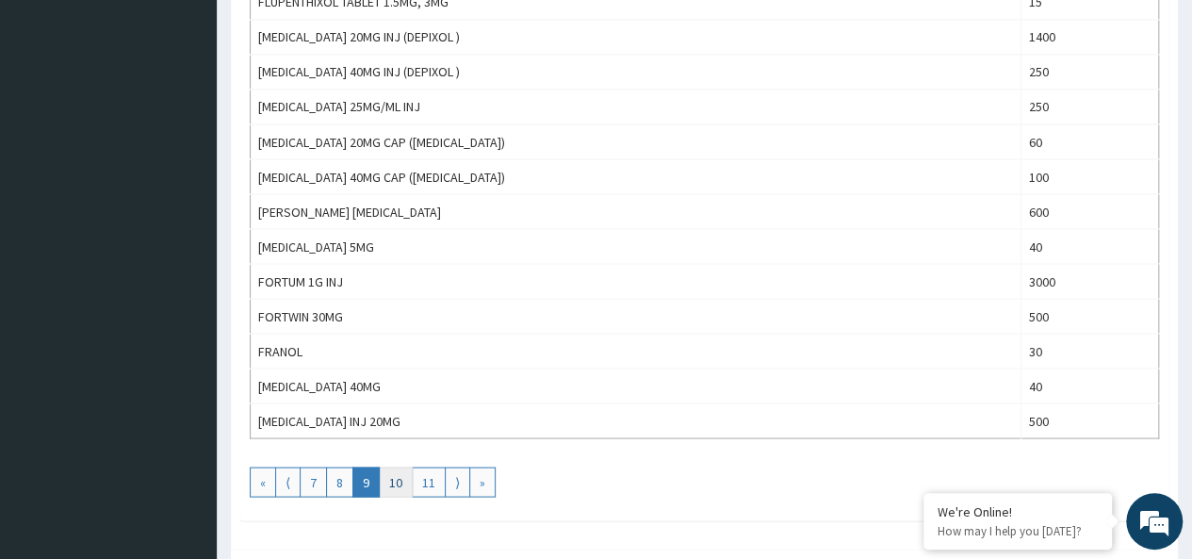
click at [393, 466] on link "10" at bounding box center [396, 481] width 34 height 30
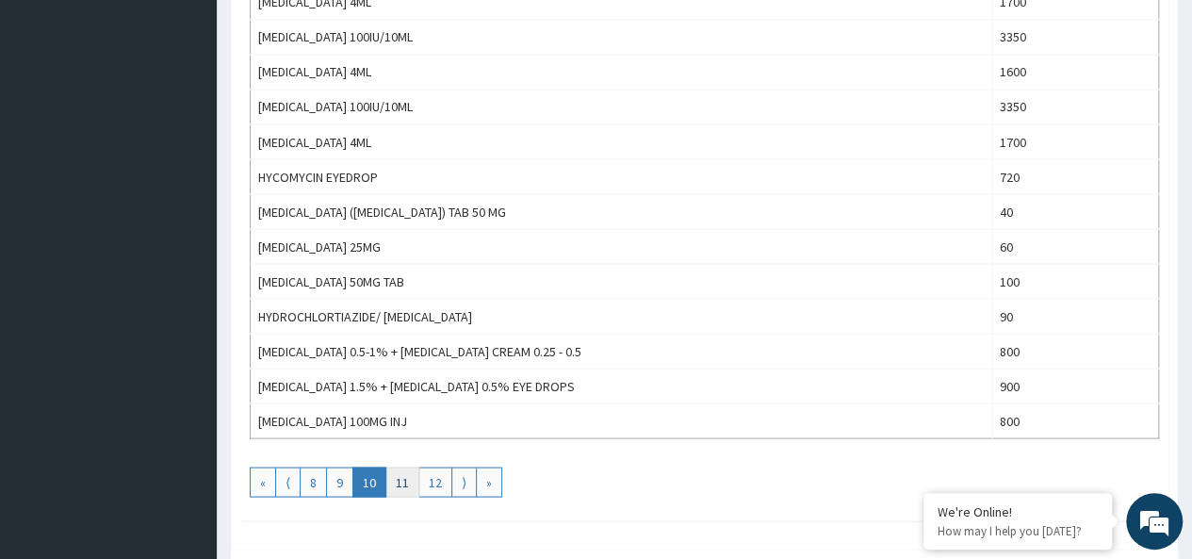
click at [398, 466] on link "11" at bounding box center [402, 481] width 34 height 30
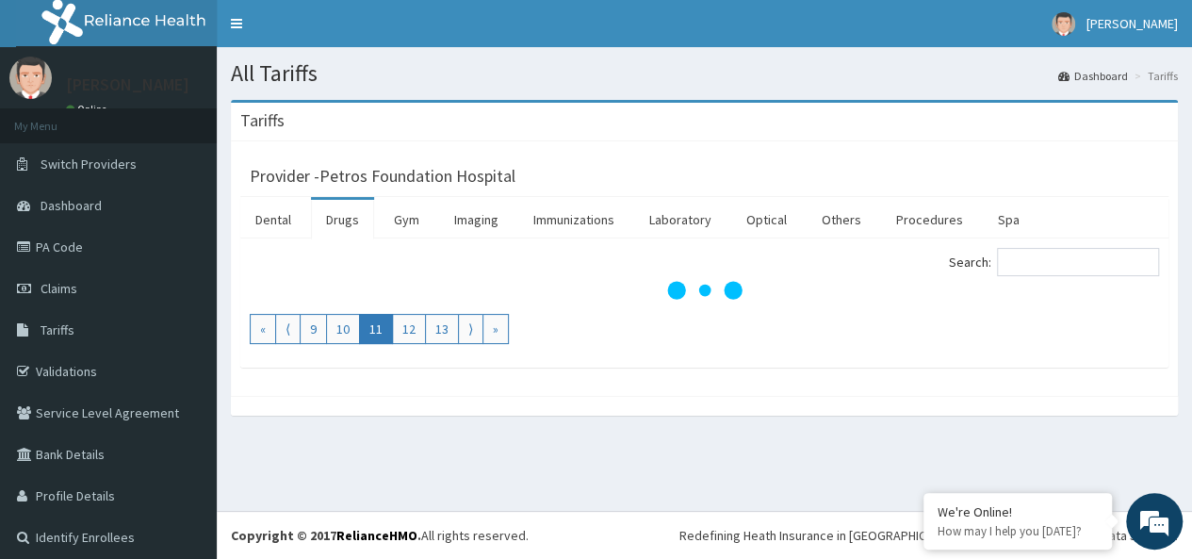
scroll to position [0, 0]
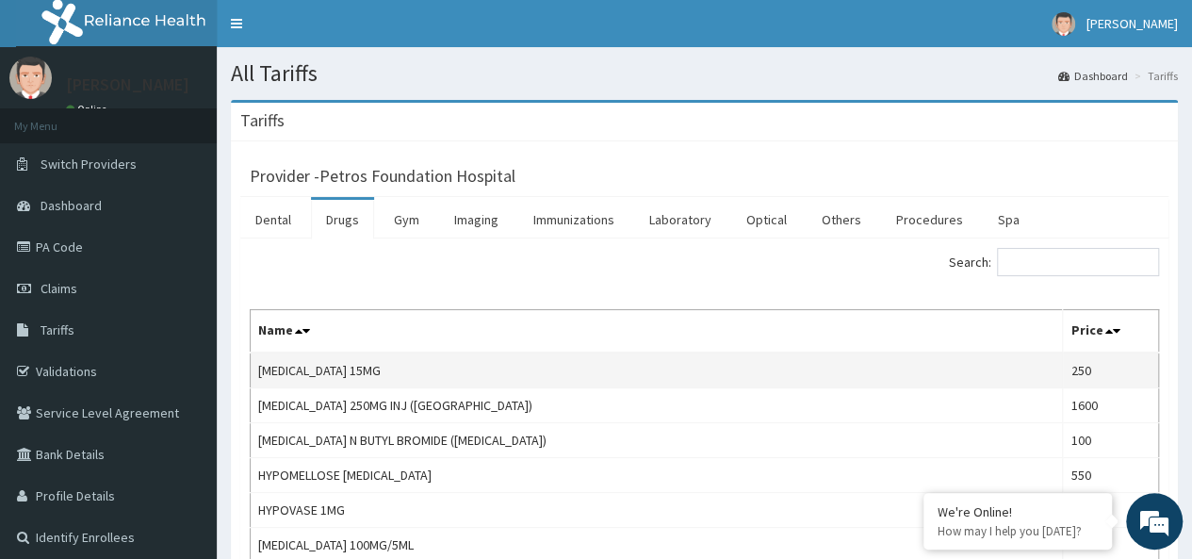
click at [538, 385] on td "[MEDICAL_DATA] 15MG" at bounding box center [657, 370] width 812 height 36
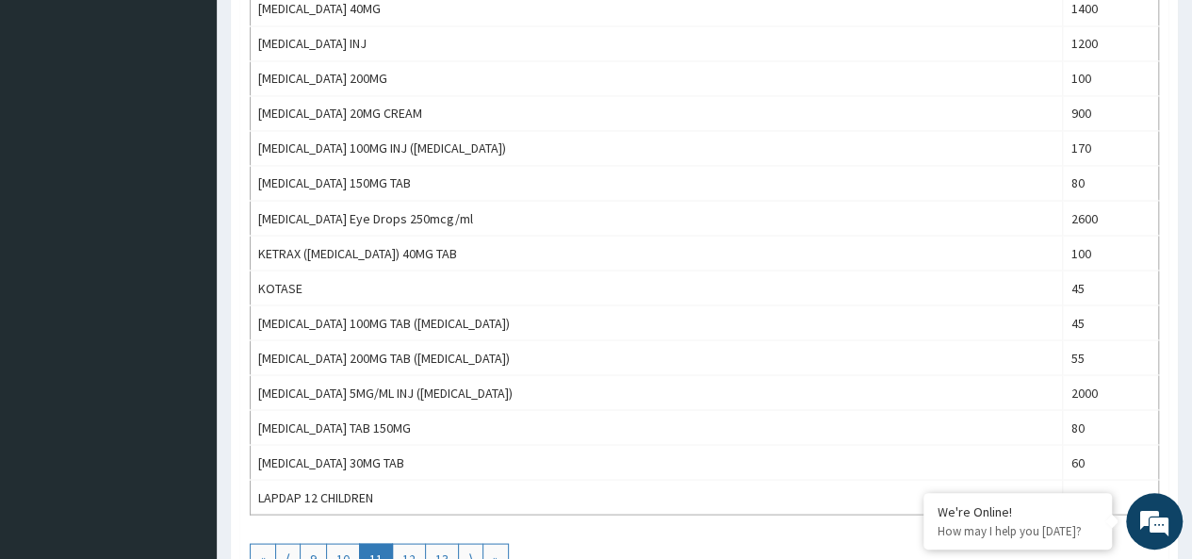
scroll to position [1583, 0]
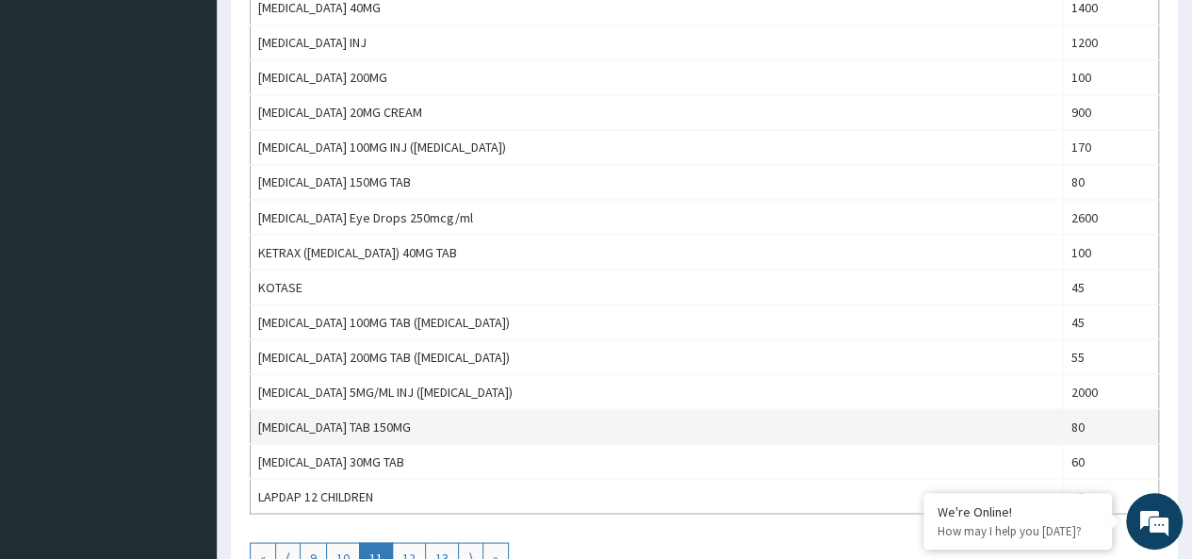
click at [499, 423] on td "[MEDICAL_DATA] TAB 150MG" at bounding box center [657, 426] width 812 height 35
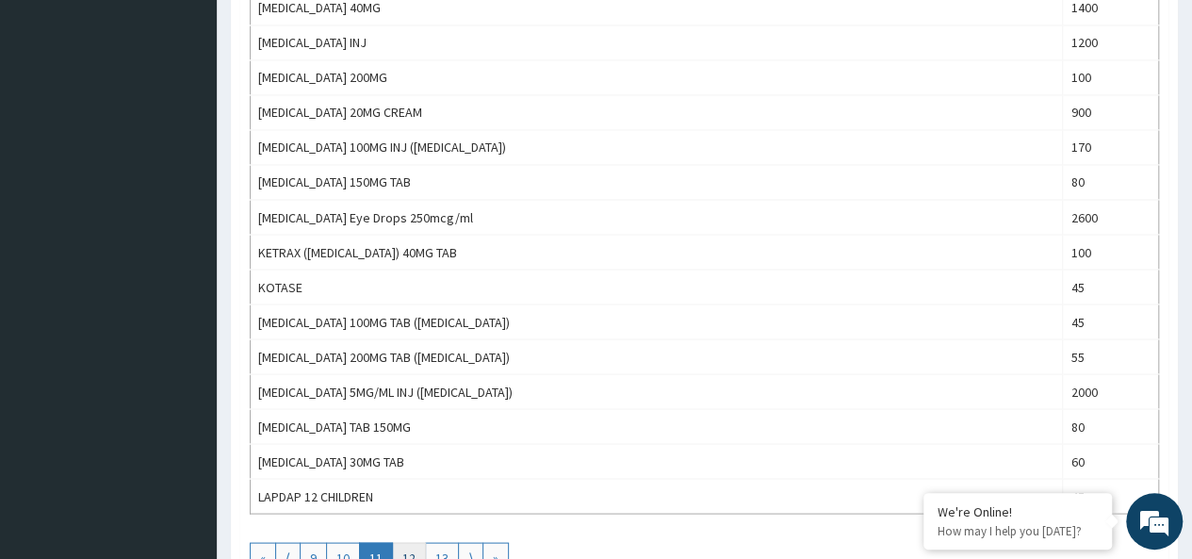
click at [410, 542] on link "12" at bounding box center [409, 557] width 34 height 30
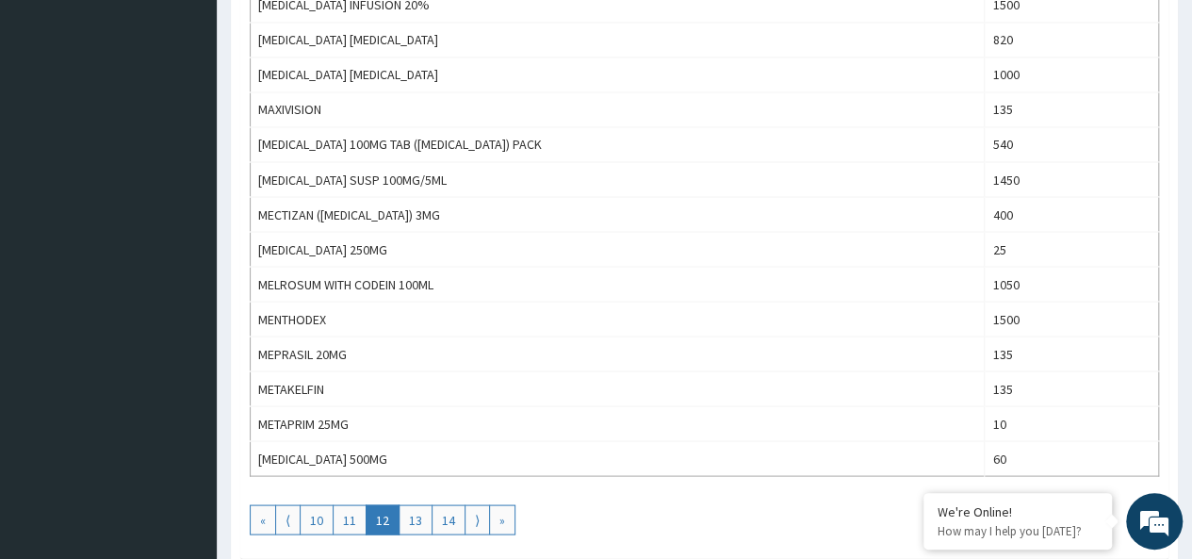
scroll to position [1658, 0]
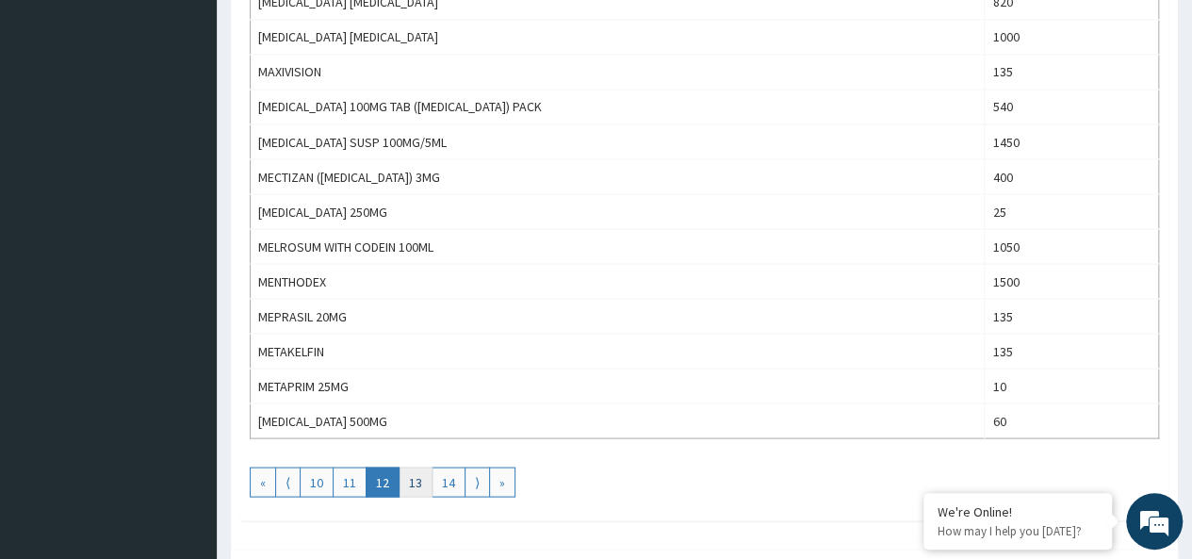
click at [420, 469] on link "13" at bounding box center [415, 481] width 34 height 30
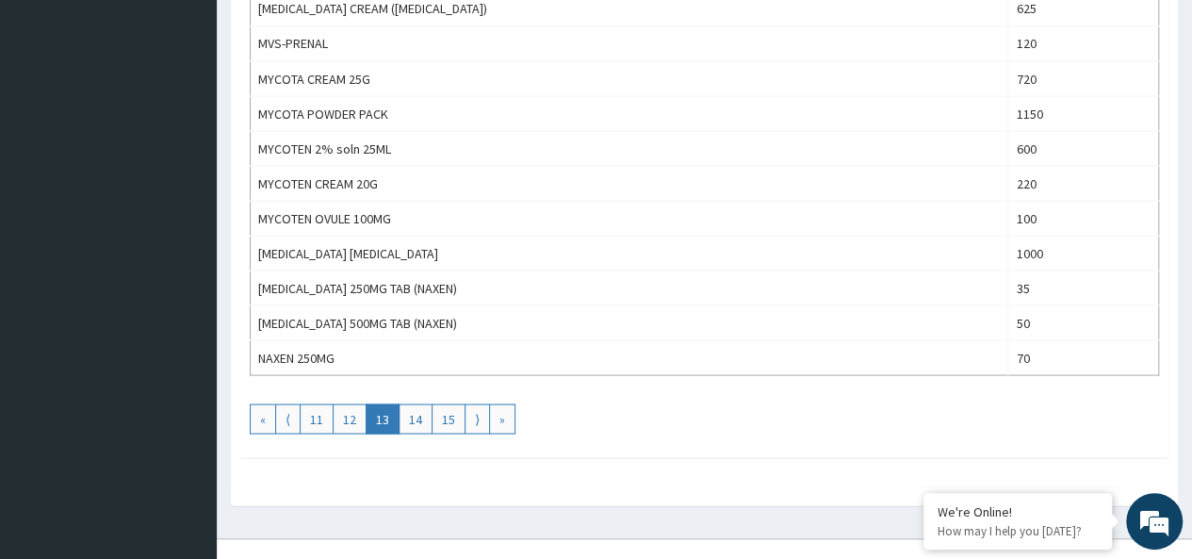
scroll to position [1730, 0]
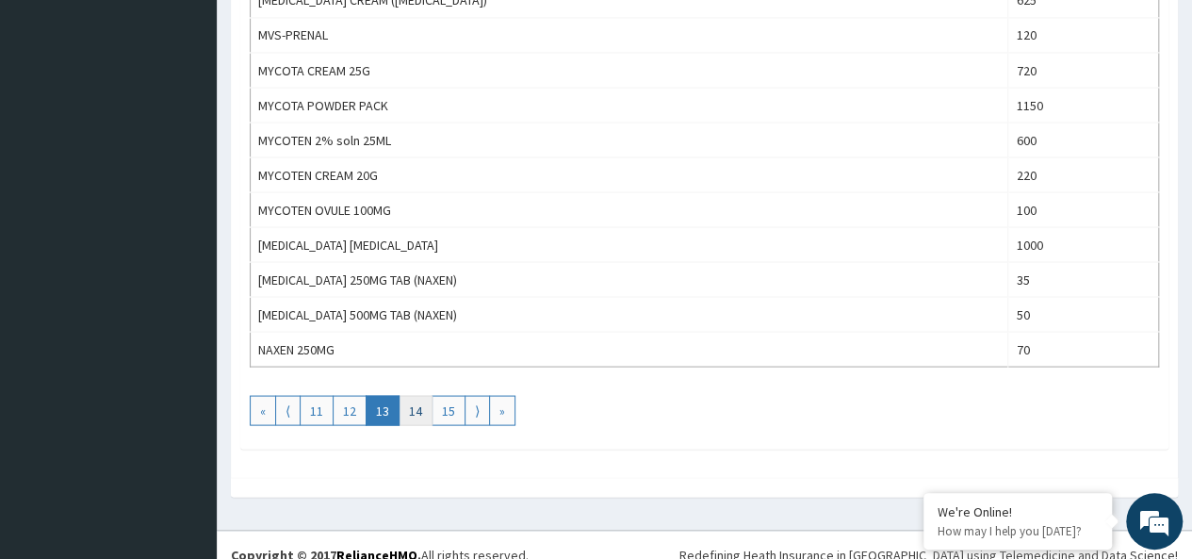
click at [411, 395] on link "14" at bounding box center [415, 410] width 34 height 30
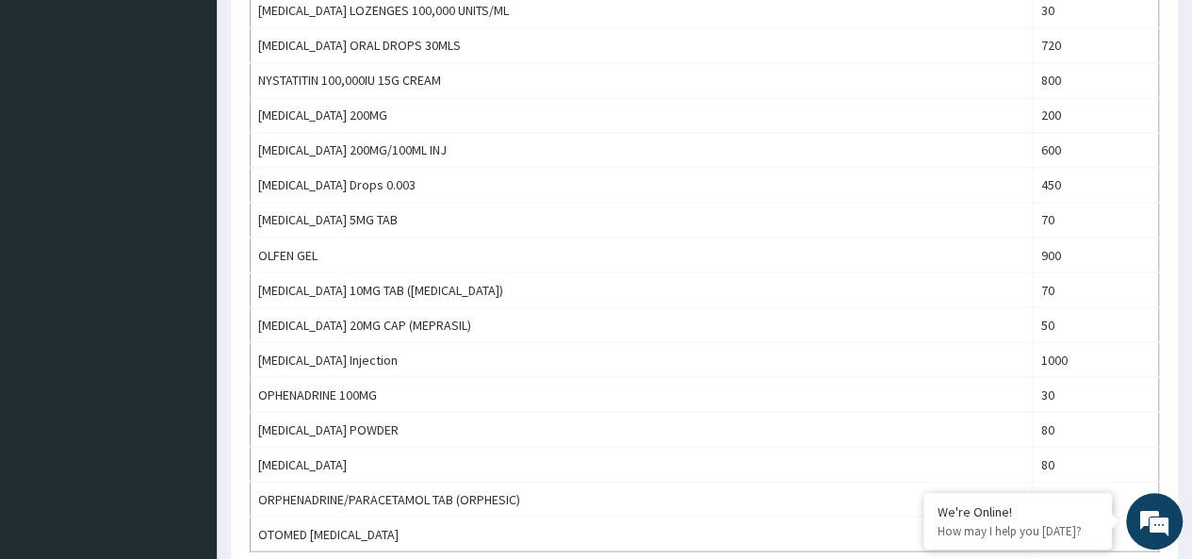
scroll to position [1583, 0]
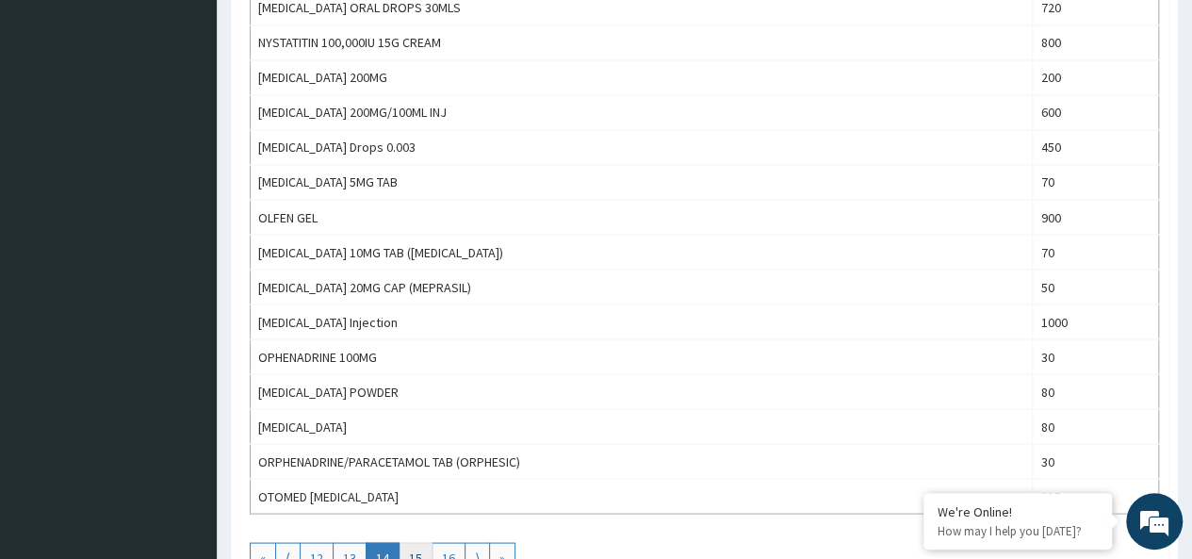
click at [414, 542] on link "15" at bounding box center [415, 557] width 34 height 30
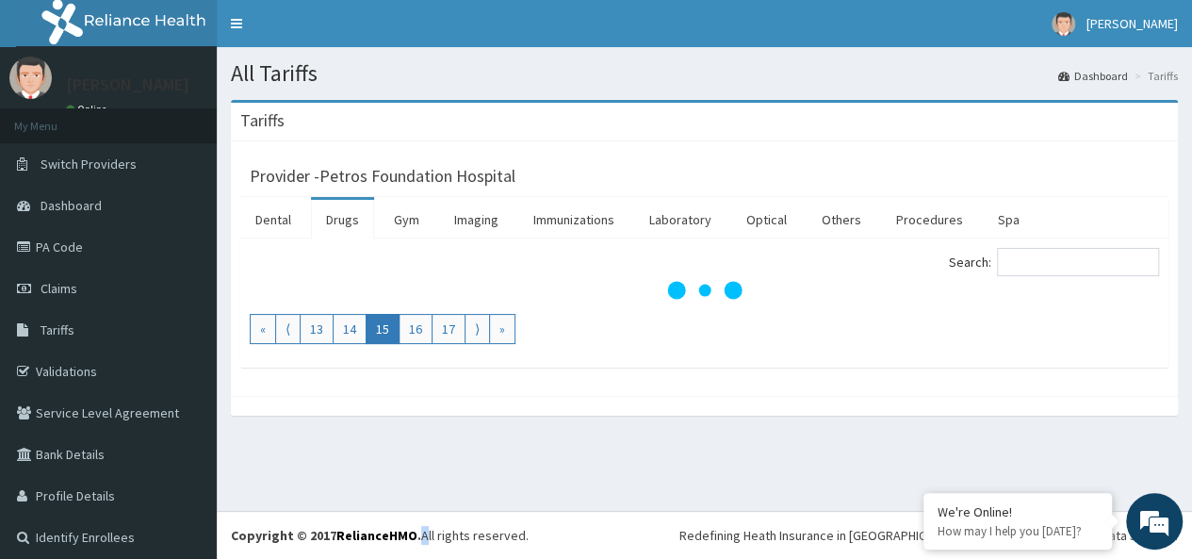
scroll to position [0, 0]
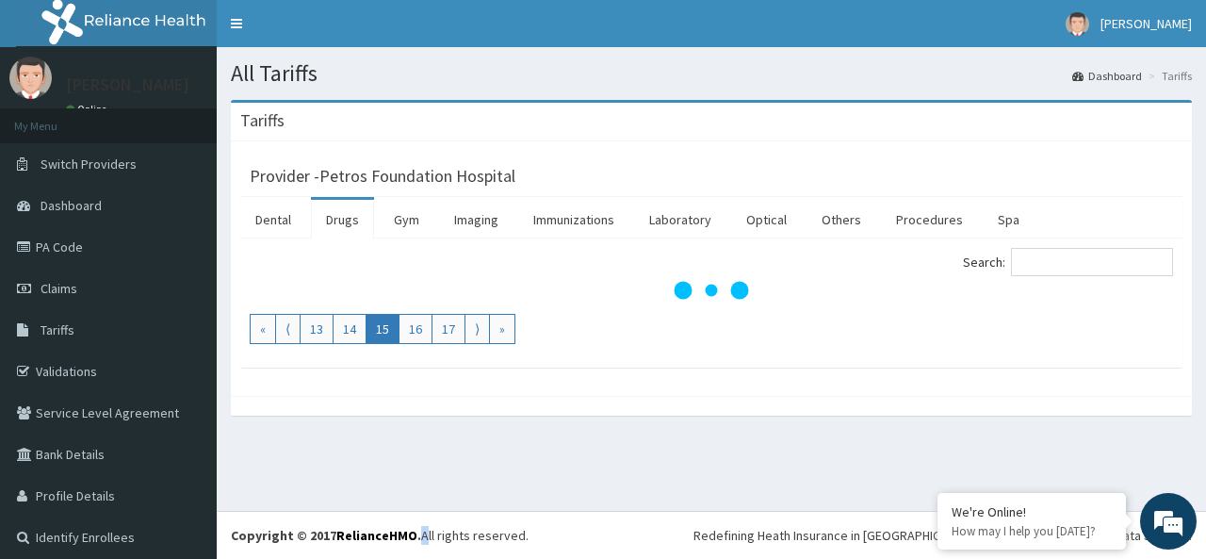
click at [414, 530] on strong "Copyright © 2017 RelianceHMO ." at bounding box center [326, 535] width 190 height 17
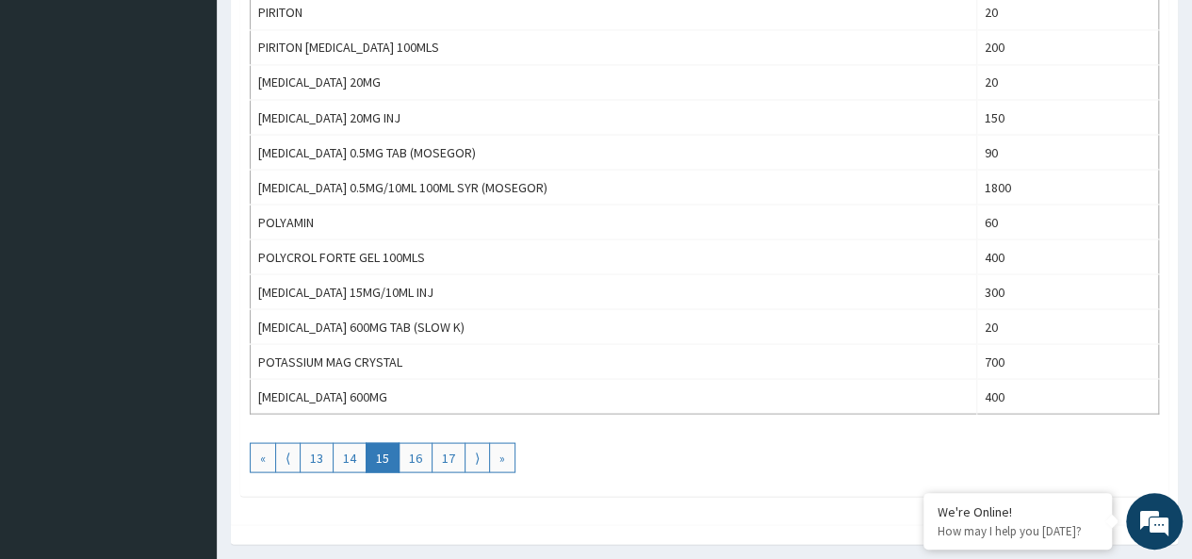
scroll to position [1720, 0]
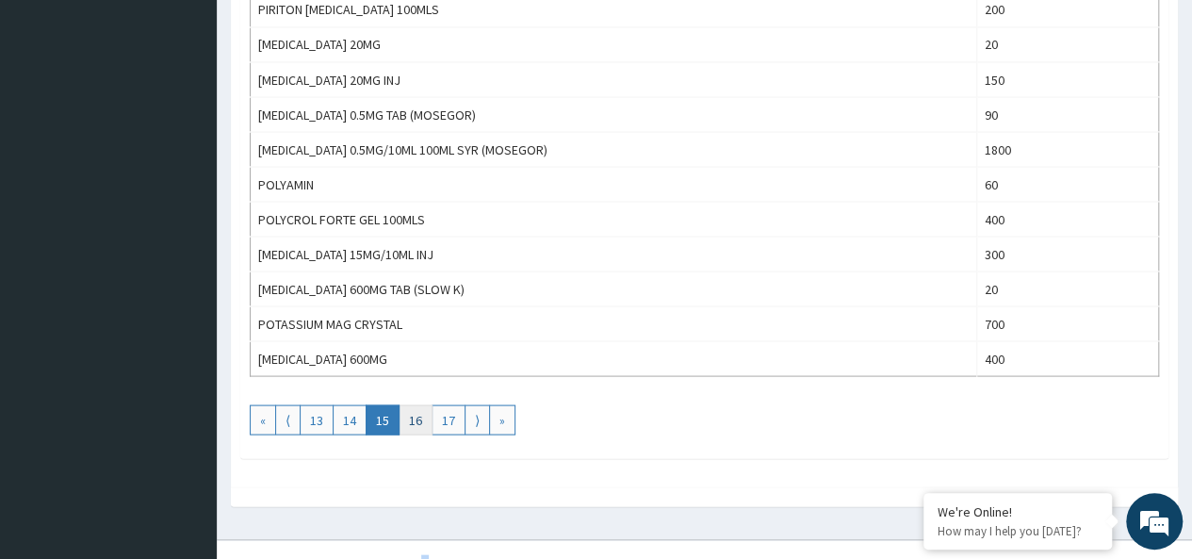
click at [420, 404] on link "16" at bounding box center [415, 419] width 34 height 30
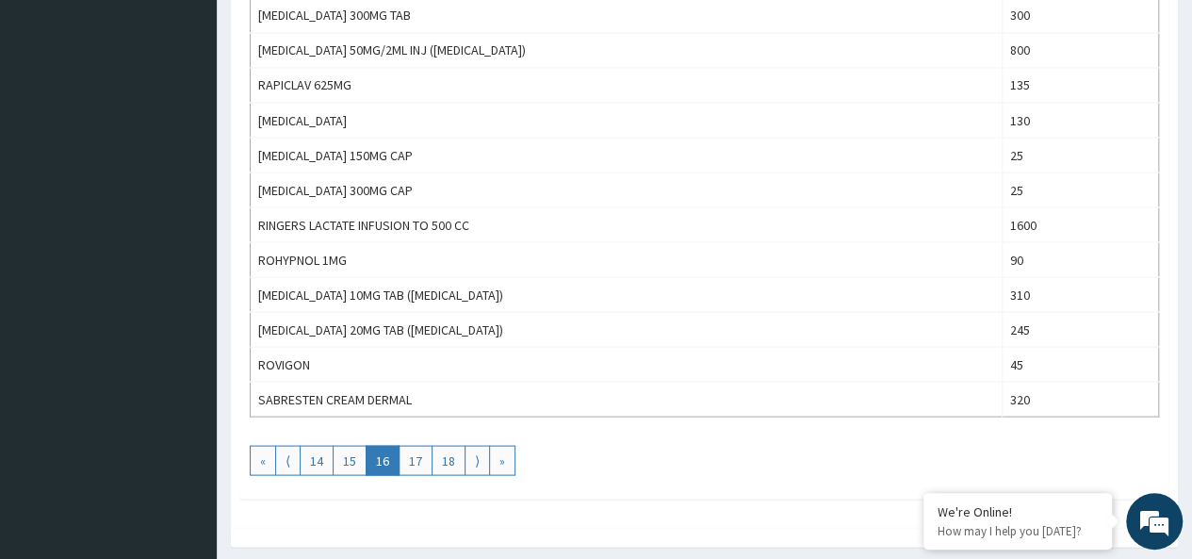
scroll to position [1696, 0]
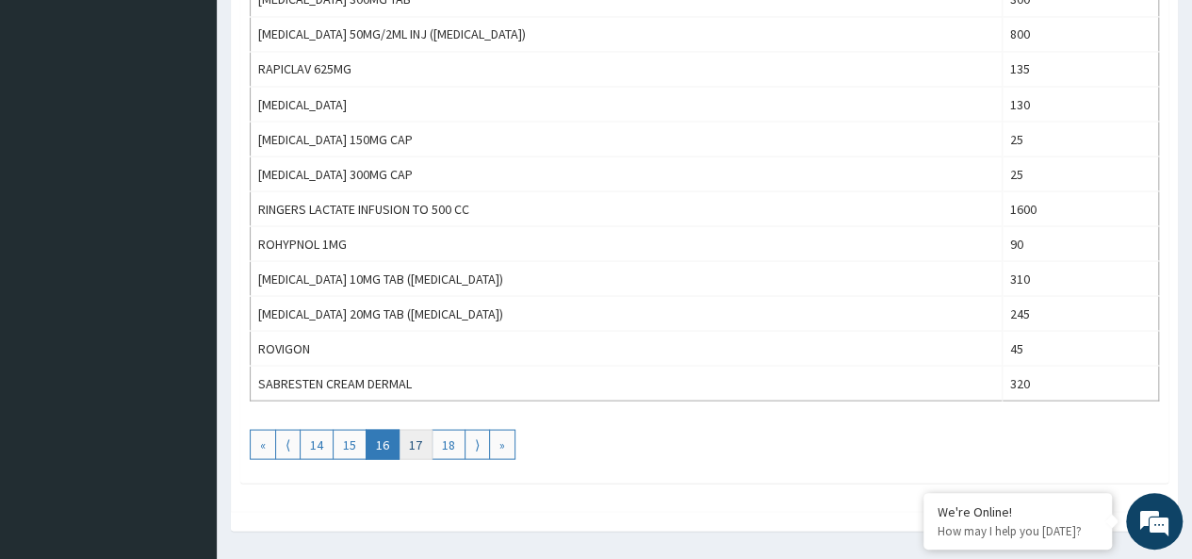
click at [418, 429] on link "17" at bounding box center [415, 444] width 34 height 30
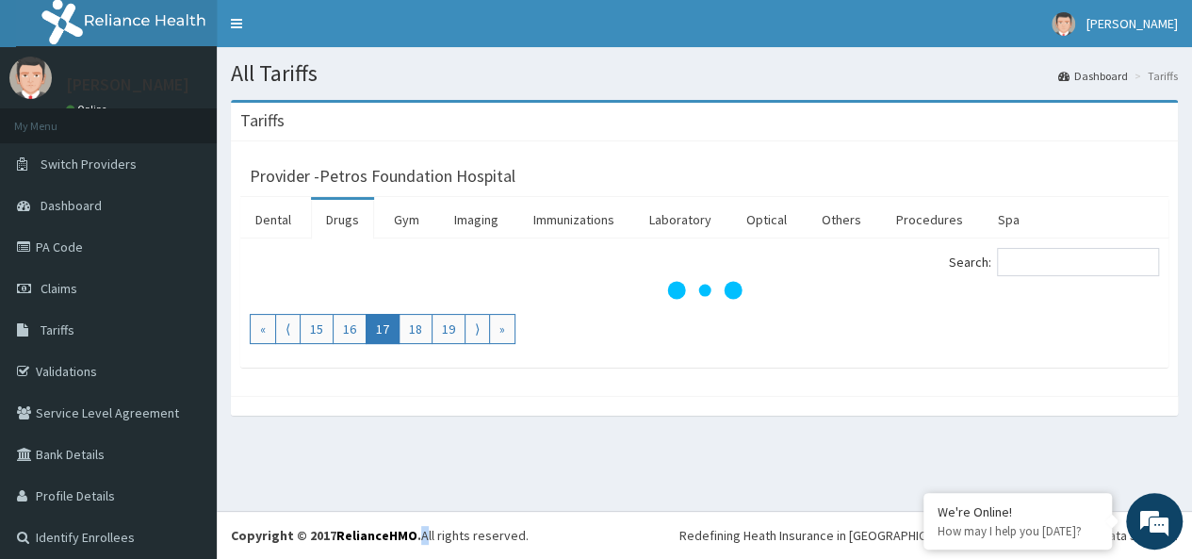
scroll to position [0, 0]
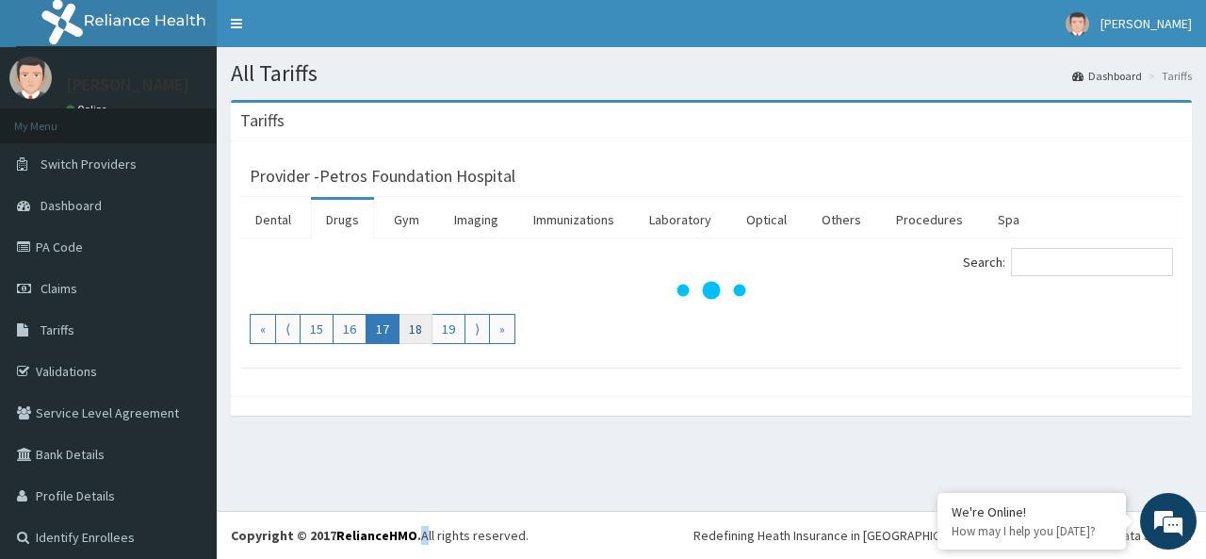
click at [418, 330] on link "18" at bounding box center [415, 329] width 34 height 30
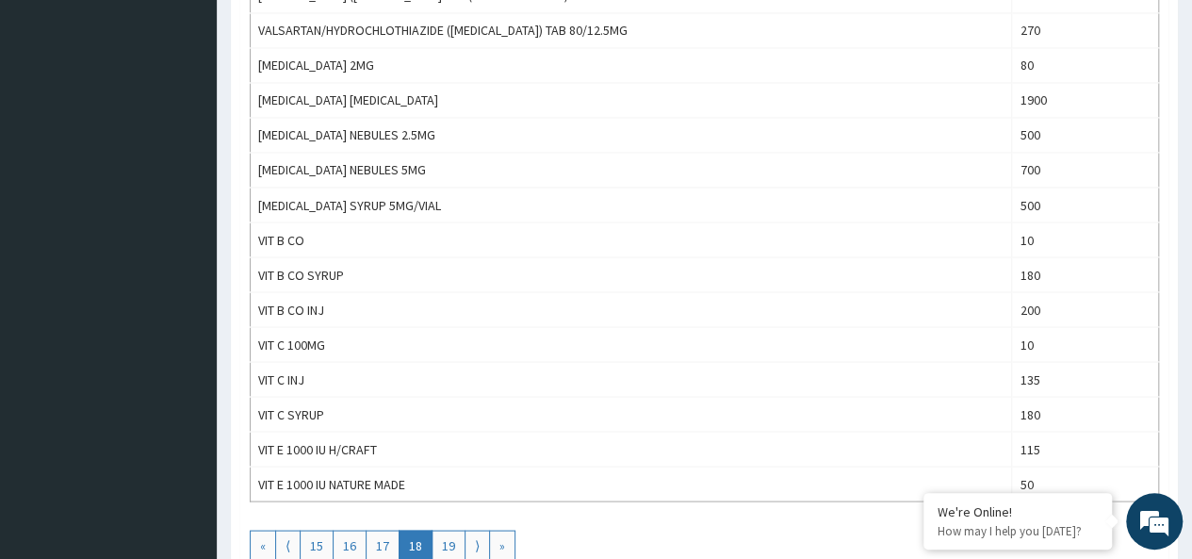
scroll to position [1633, 0]
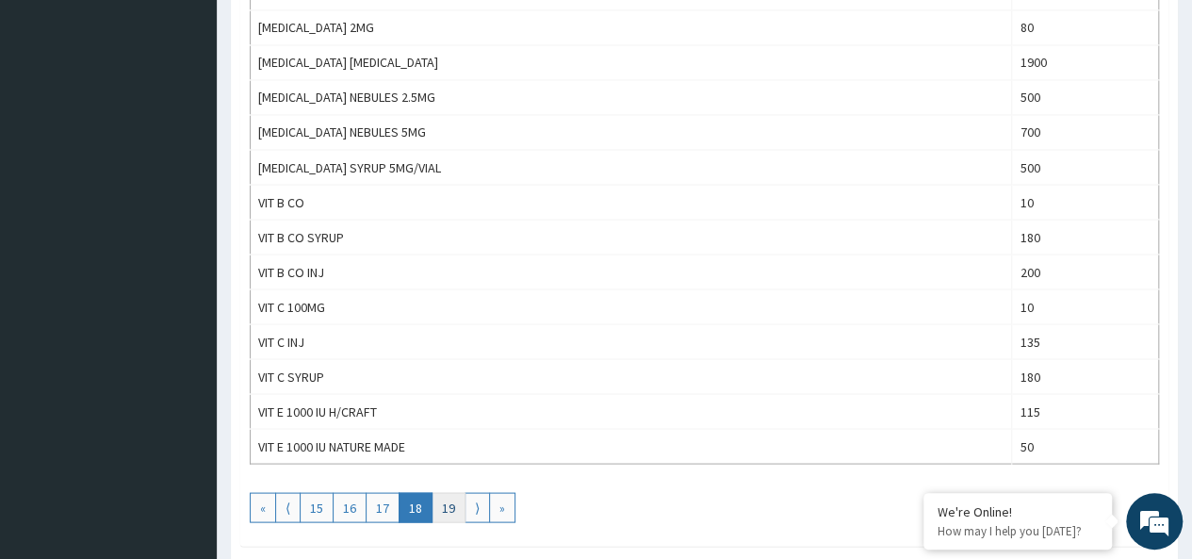
click at [441, 492] on link "19" at bounding box center [448, 507] width 34 height 30
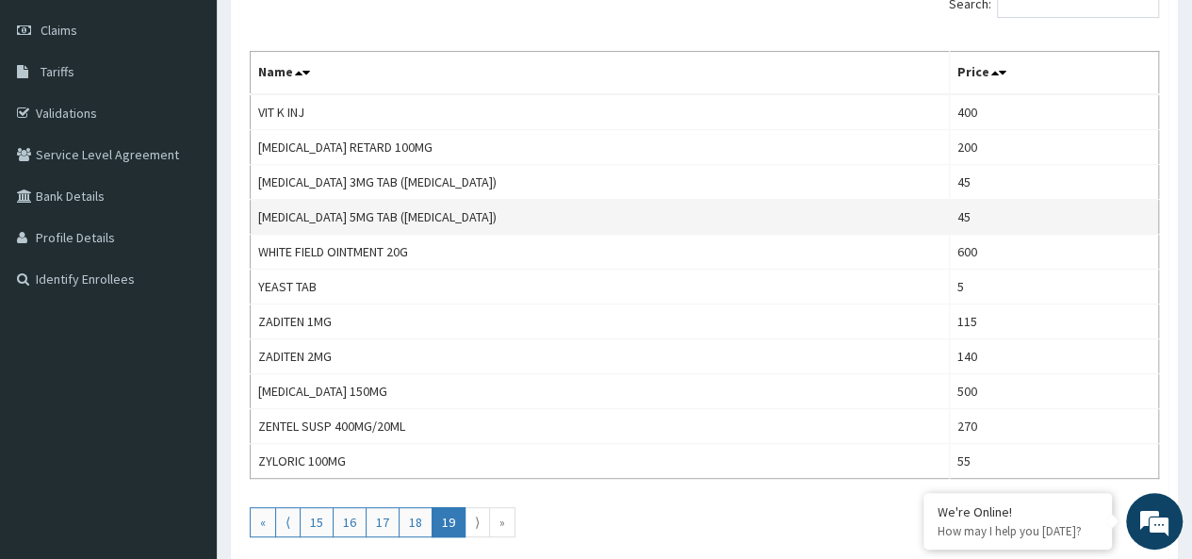
scroll to position [264, 0]
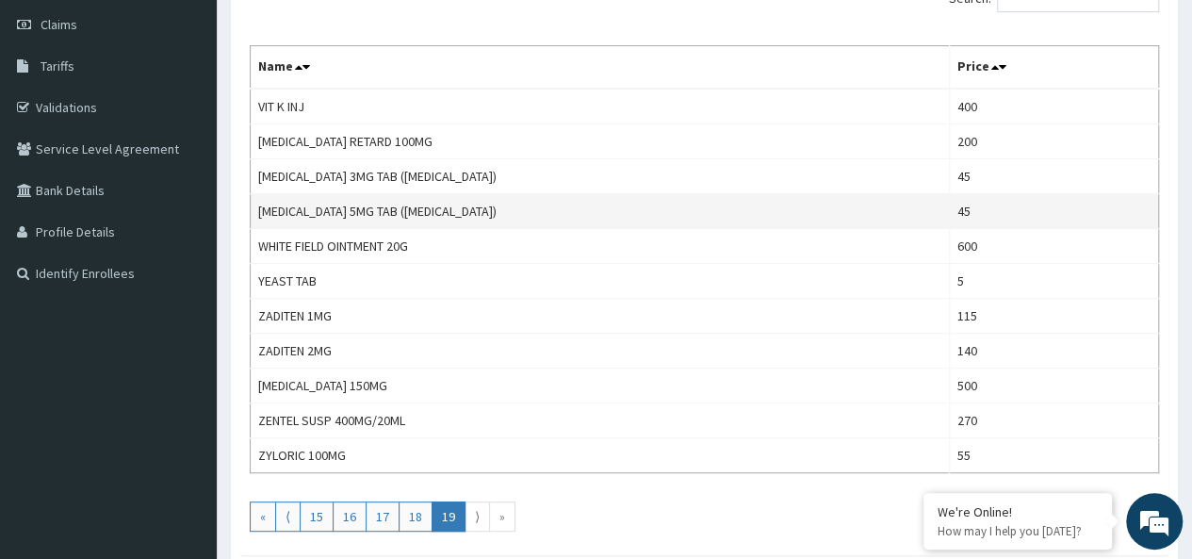
click at [431, 501] on link "19" at bounding box center [448, 516] width 34 height 30
